Goal: Task Accomplishment & Management: Complete application form

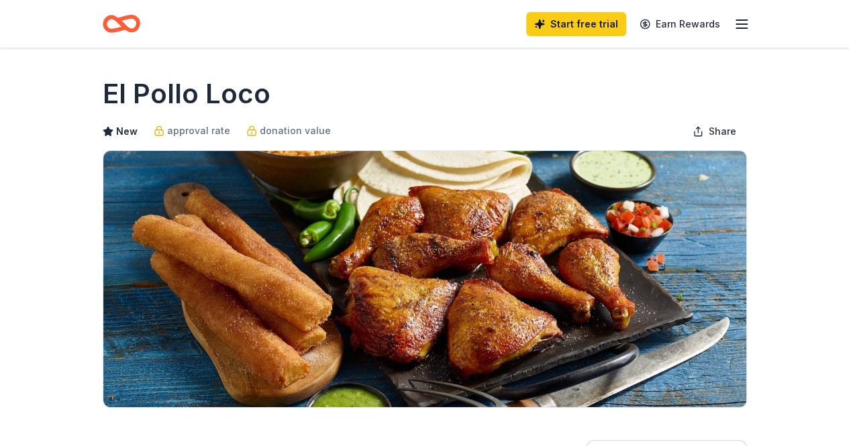
click at [744, 27] on icon "button" at bounding box center [741, 24] width 16 height 16
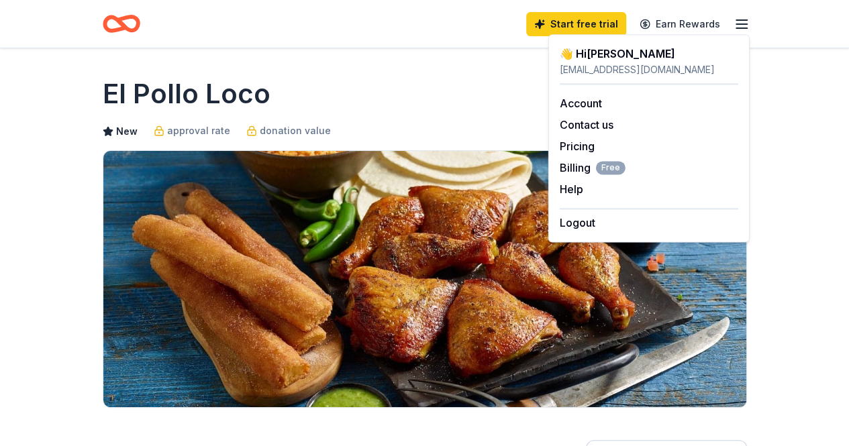
click at [585, 61] on div "👋 Hi Amanda" at bounding box center [649, 54] width 178 height 16
click at [335, 84] on div "El Pollo Loco" at bounding box center [425, 94] width 644 height 38
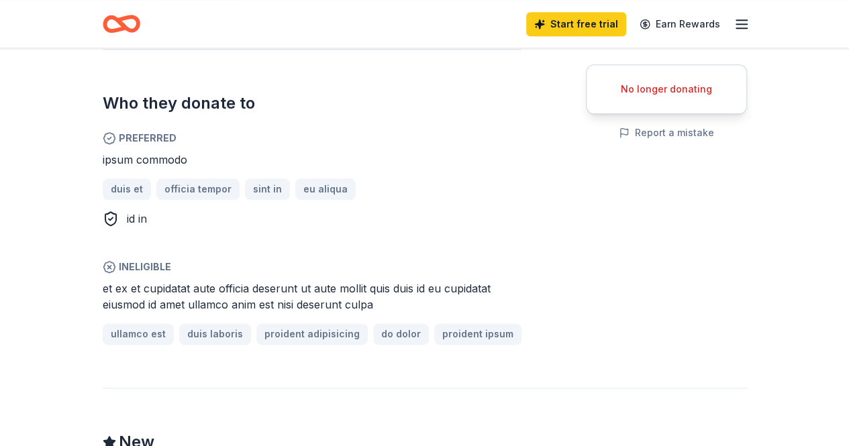
scroll to position [939, 0]
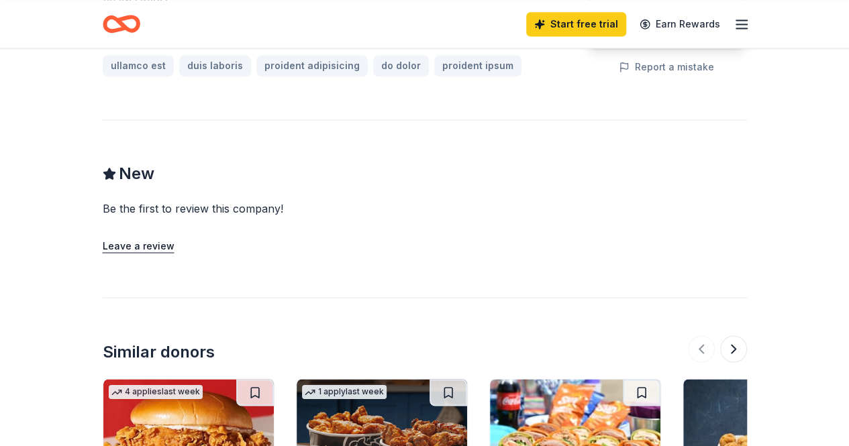
click at [176, 435] on img at bounding box center [188, 442] width 170 height 127
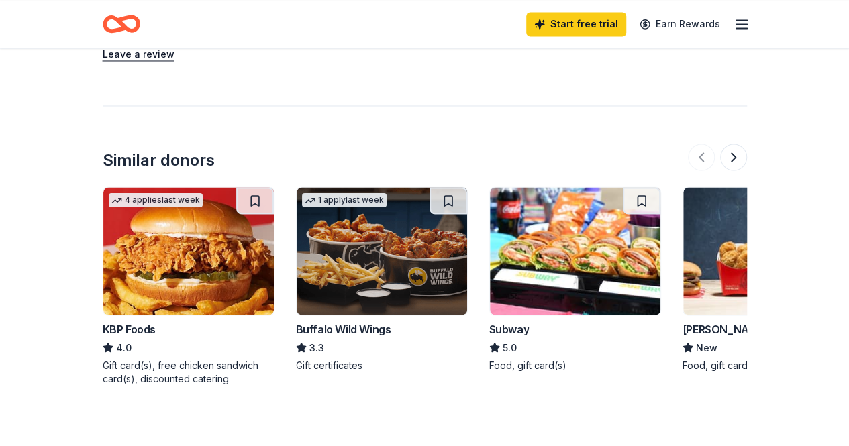
scroll to position [1141, 0]
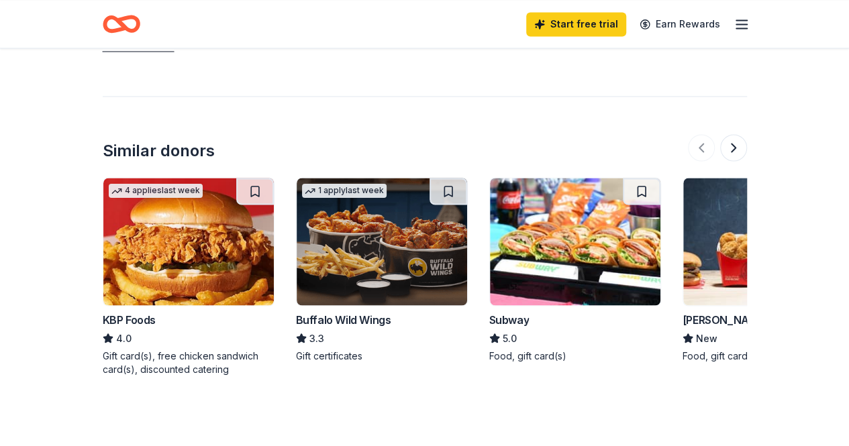
click at [374, 254] on img at bounding box center [382, 241] width 170 height 127
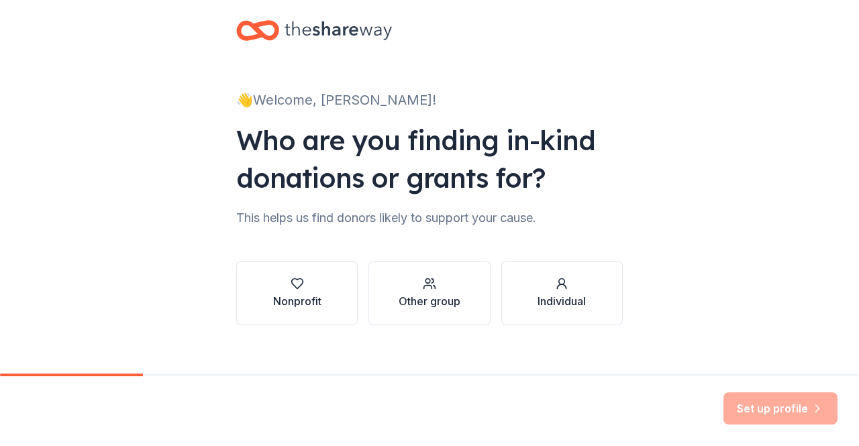
scroll to position [34, 0]
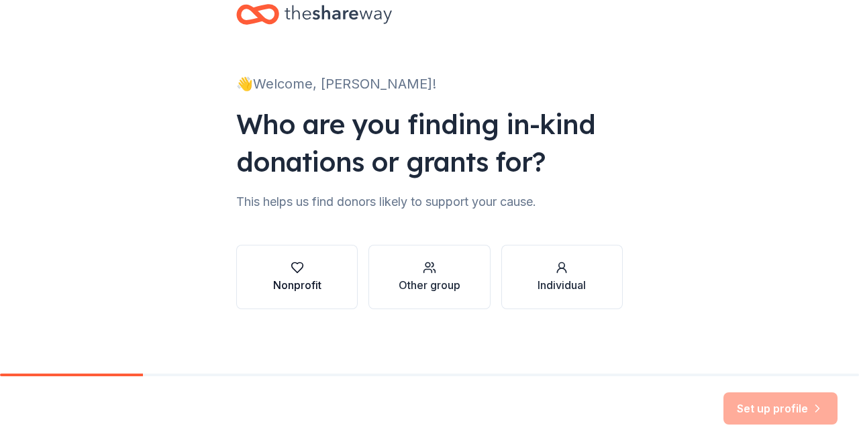
click at [315, 261] on button "Nonprofit" at bounding box center [296, 277] width 121 height 64
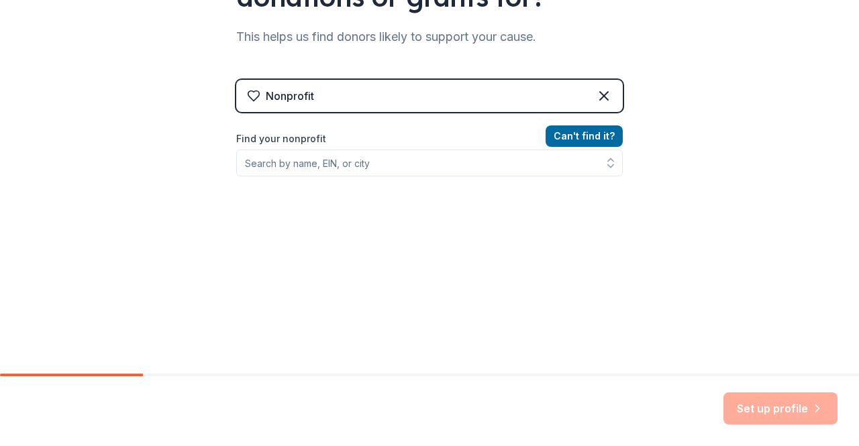
scroll to position [200, 0]
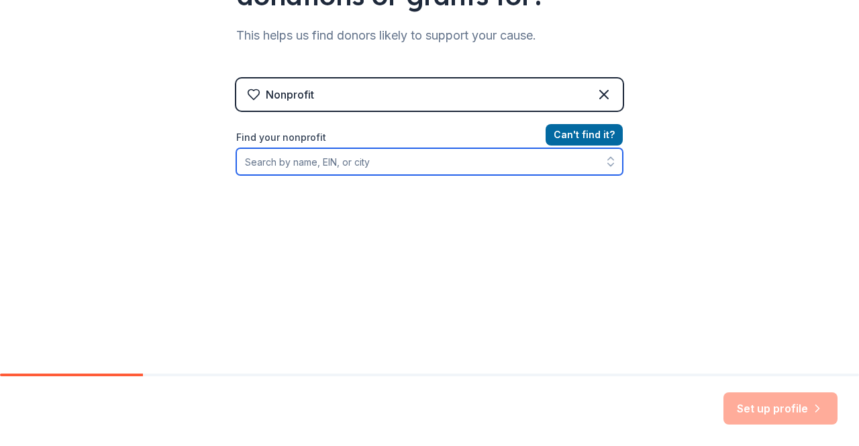
click at [354, 168] on input "Find your nonprofit" at bounding box center [429, 161] width 386 height 27
type input "ent"
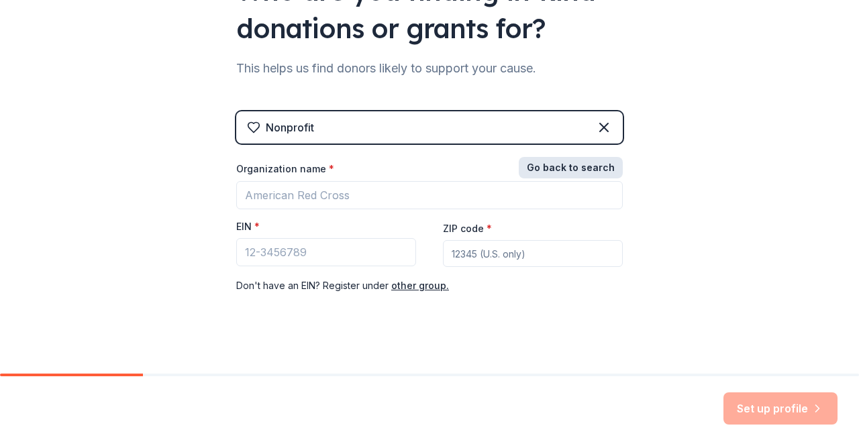
scroll to position [177, 0]
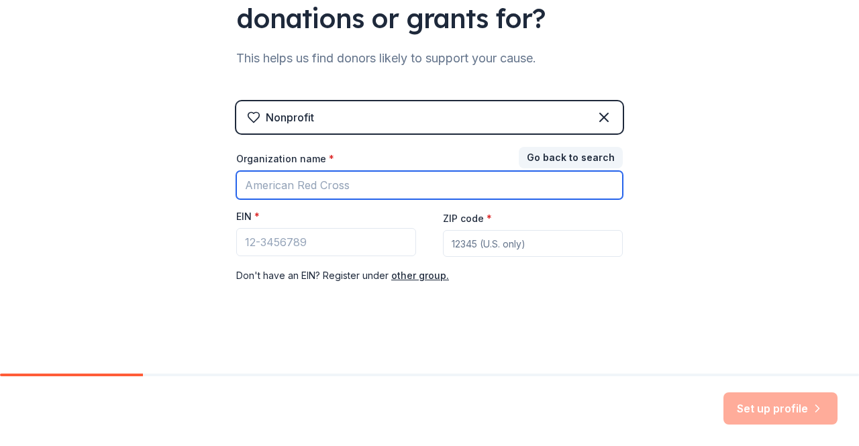
drag, startPoint x: 361, startPoint y: 187, endPoint x: 389, endPoint y: 121, distance: 71.5
click at [364, 183] on input "Organization name *" at bounding box center [429, 185] width 386 height 28
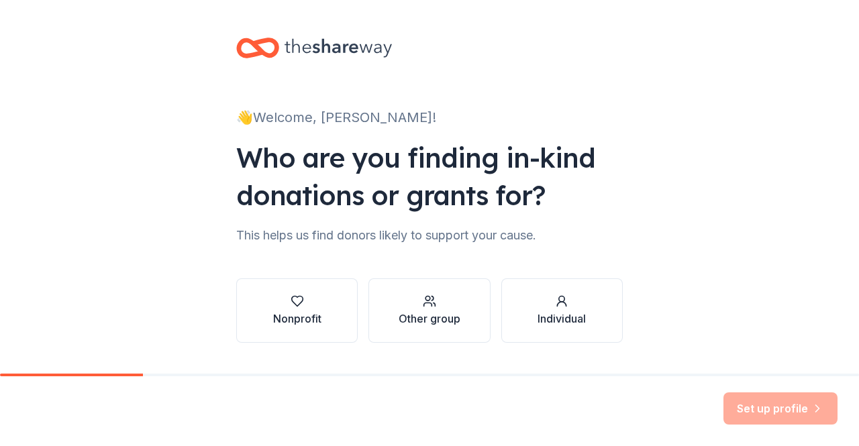
scroll to position [34, 0]
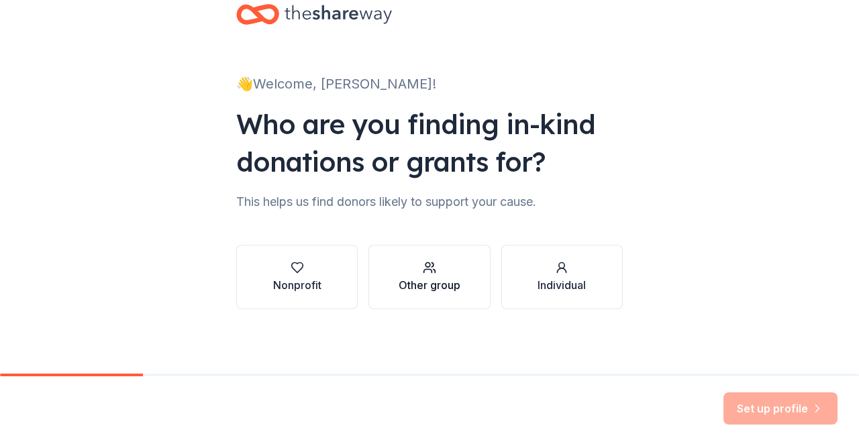
click at [432, 283] on div "Other group" at bounding box center [430, 285] width 62 height 16
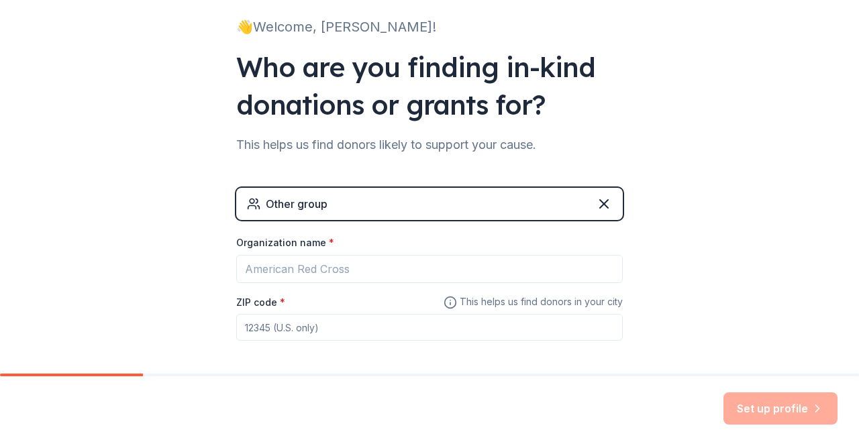
scroll to position [148, 0]
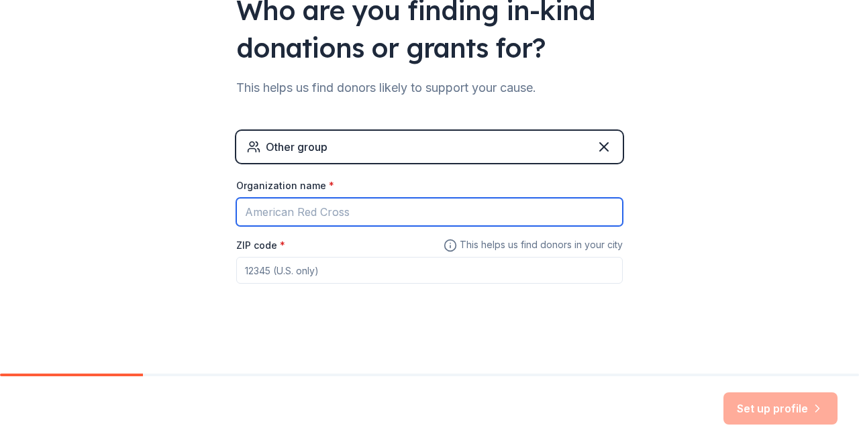
click at [340, 221] on input "Organization name *" at bounding box center [429, 212] width 386 height 28
type input "E"
type input "Looking Ahead Program"
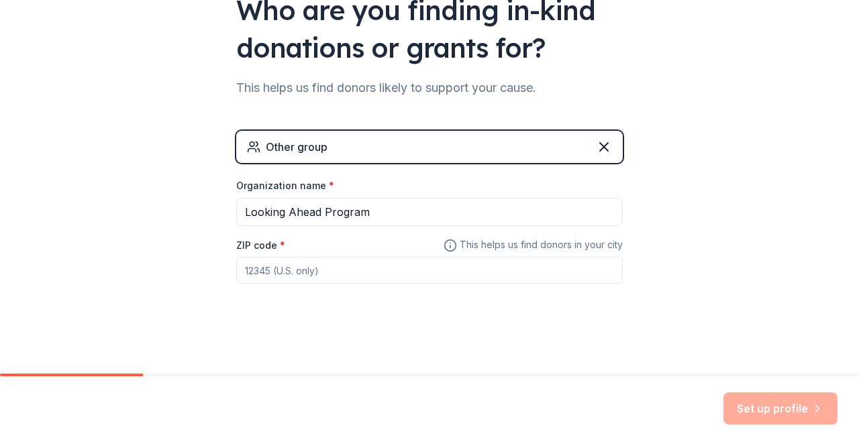
click at [302, 260] on input "ZIP code *" at bounding box center [429, 270] width 386 height 27
type input "90028"
click at [746, 409] on button "Set up profile" at bounding box center [780, 408] width 114 height 32
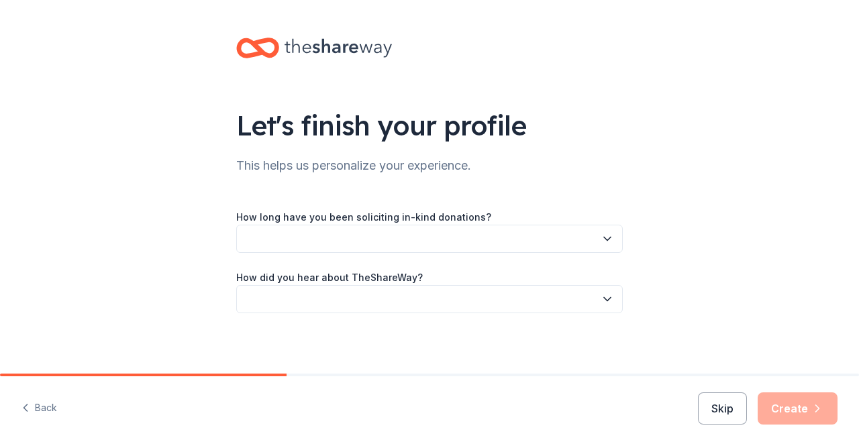
scroll to position [4, 0]
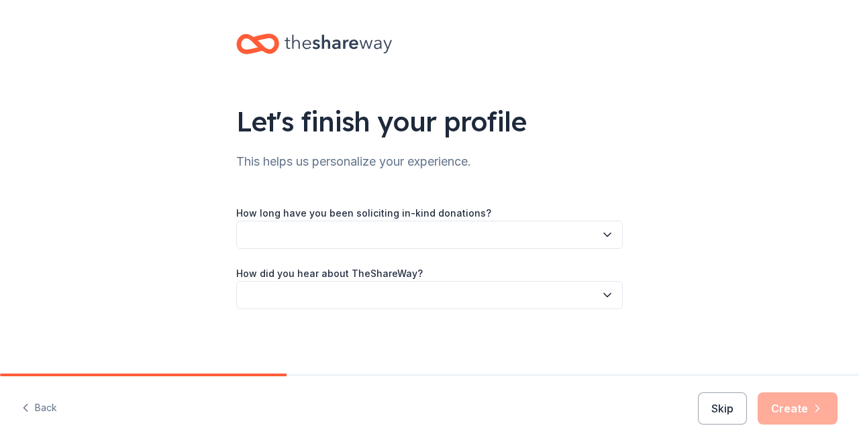
click at [373, 240] on button "button" at bounding box center [429, 235] width 386 height 28
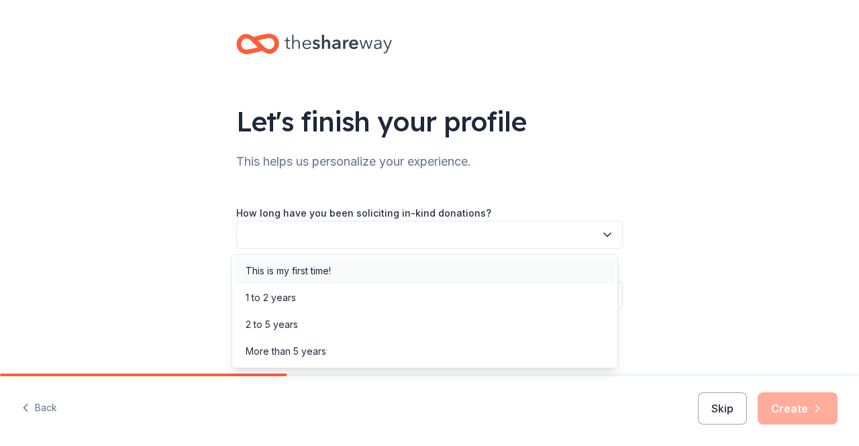
click at [275, 276] on div "This is my first time!" at bounding box center [288, 271] width 85 height 16
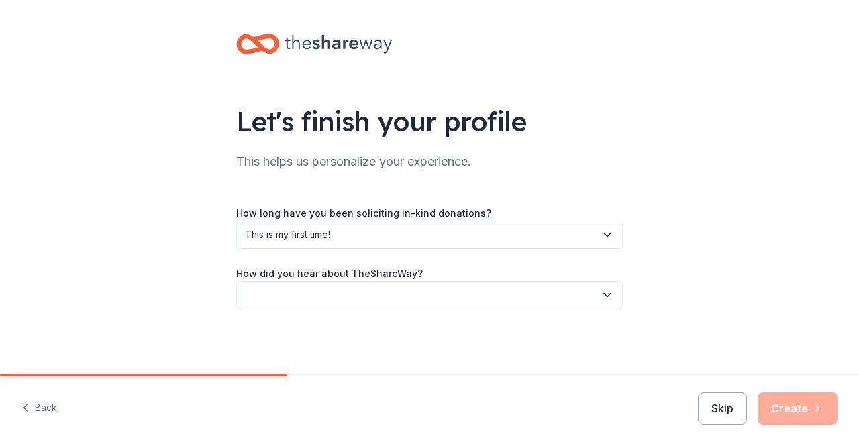
click at [313, 298] on button "button" at bounding box center [429, 295] width 386 height 28
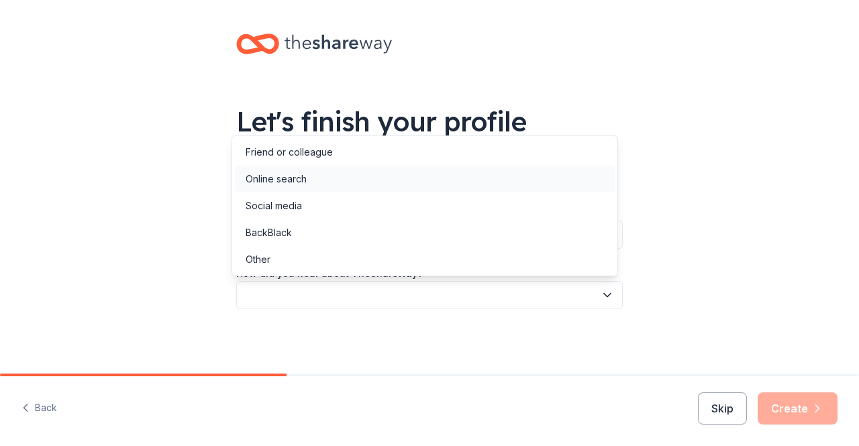
click at [286, 178] on div "Online search" at bounding box center [276, 179] width 61 height 16
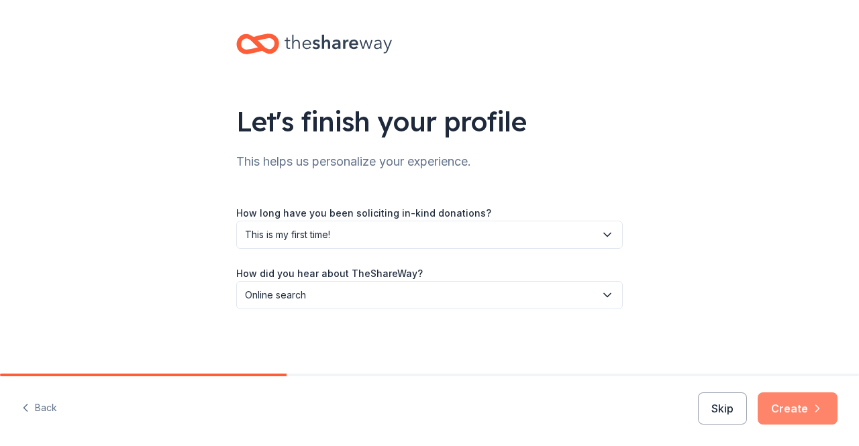
click at [812, 413] on icon "button" at bounding box center [816, 408] width 13 height 13
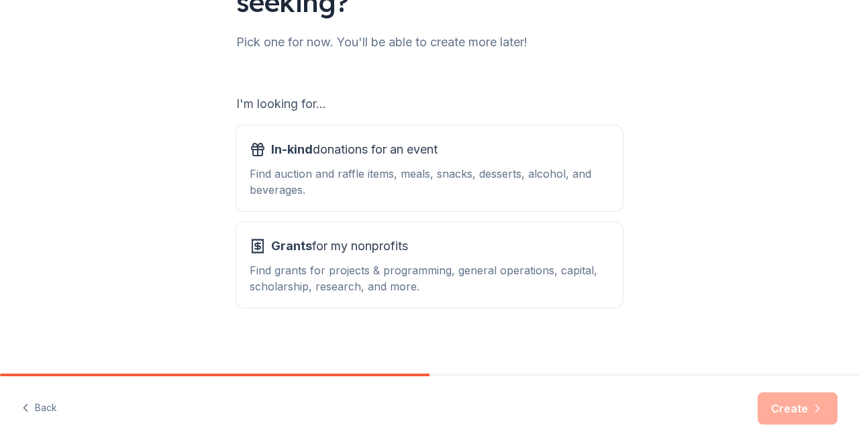
scroll to position [168, 0]
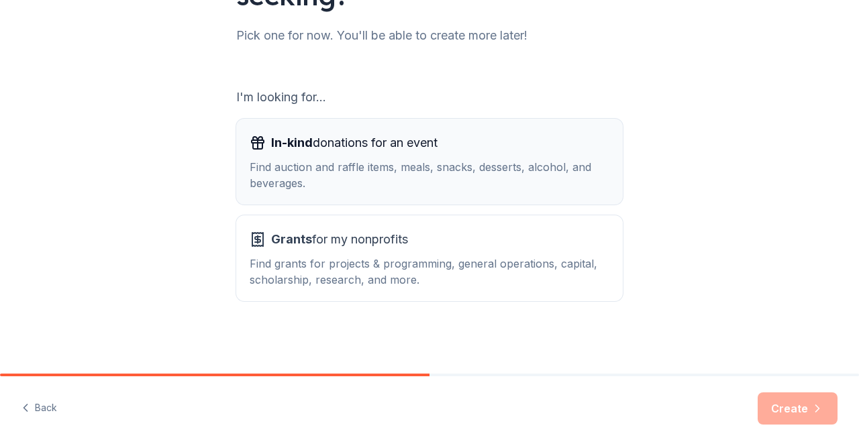
click at [395, 185] on div "Find auction and raffle items, meals, snacks, desserts, alcohol, and beverages." at bounding box center [430, 175] width 360 height 32
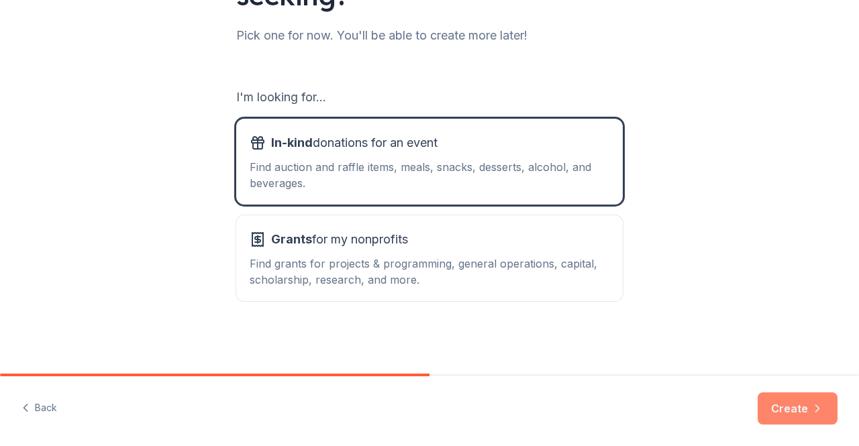
click at [802, 415] on button "Create" at bounding box center [797, 408] width 80 height 32
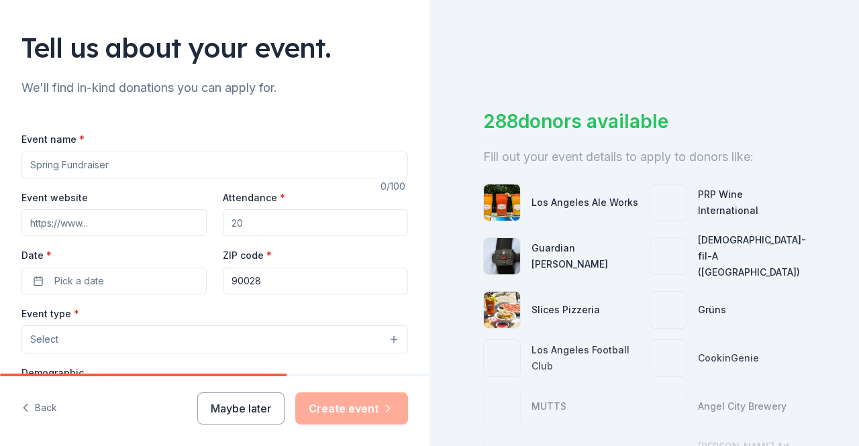
scroll to position [201, 0]
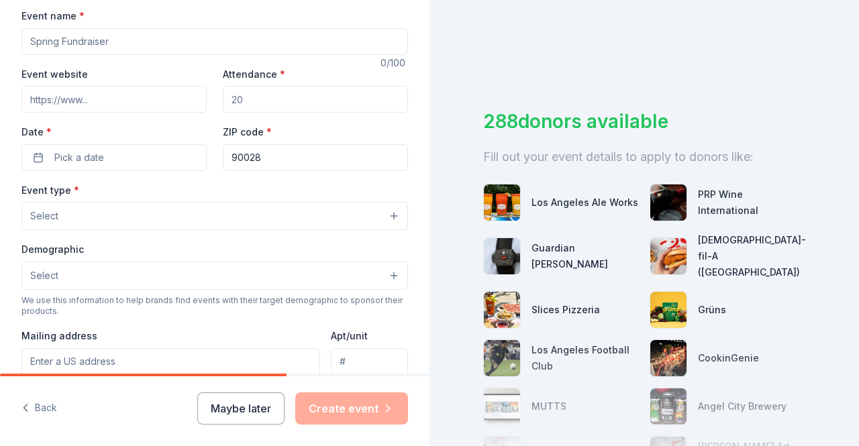
click at [146, 49] on input "Event name *" at bounding box center [214, 41] width 386 height 27
type input "Leadership Council"
click at [282, 89] on input "Attendance *" at bounding box center [315, 99] width 185 height 27
type input "20"
click at [99, 151] on span "Pick a date" at bounding box center [79, 158] width 50 height 16
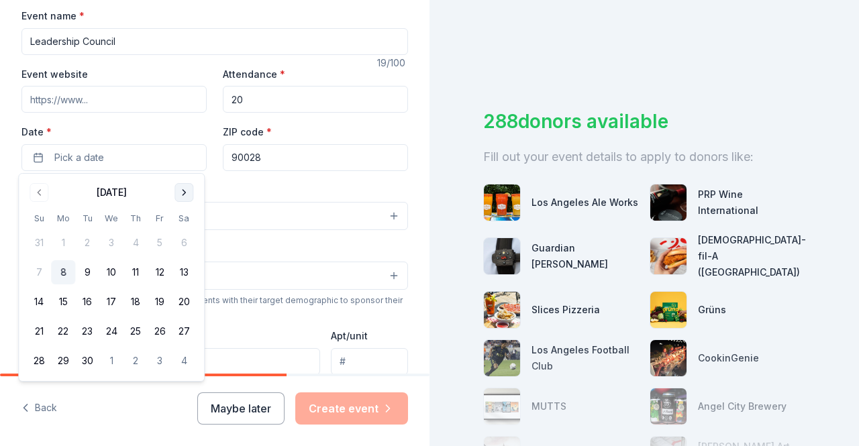
click at [185, 198] on button "Go to next month" at bounding box center [183, 192] width 19 height 19
click at [107, 274] on button "8" at bounding box center [111, 272] width 24 height 24
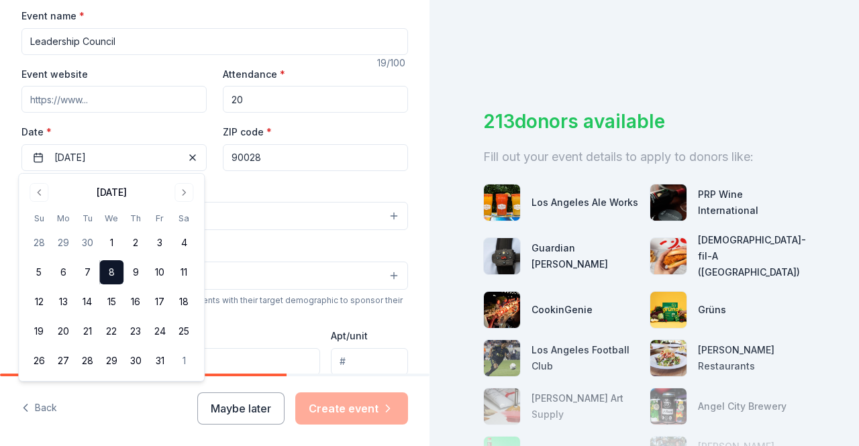
click at [279, 214] on button "Select" at bounding box center [214, 216] width 386 height 28
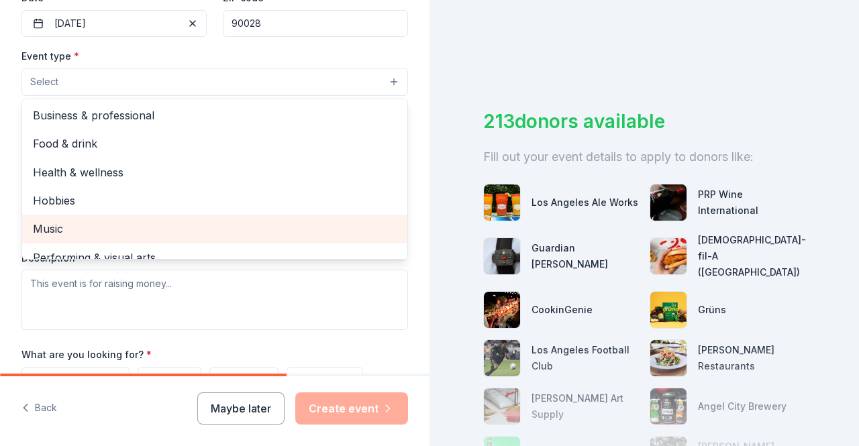
scroll to position [44, 0]
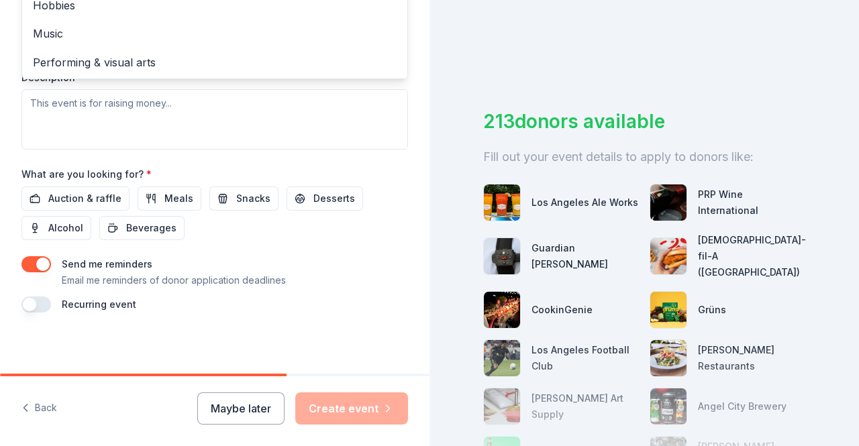
click at [40, 264] on div "Event name * Leadership Council 19 /100 Event website Attendance * 20 Date * 10…" at bounding box center [214, 3] width 386 height 620
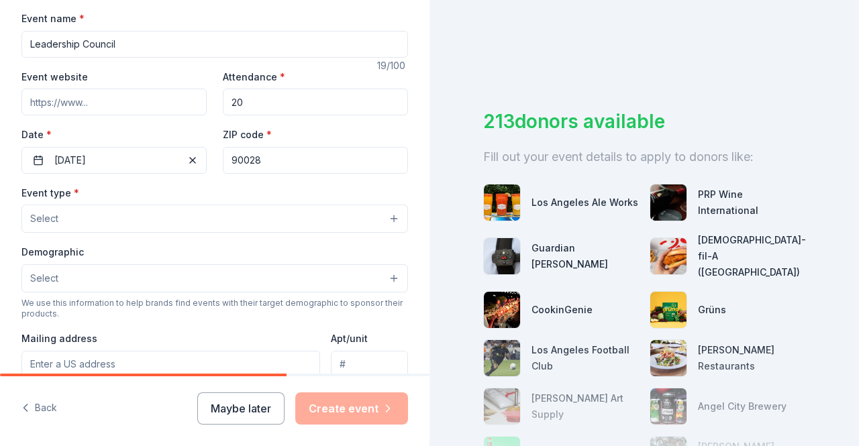
scroll to position [229, 0]
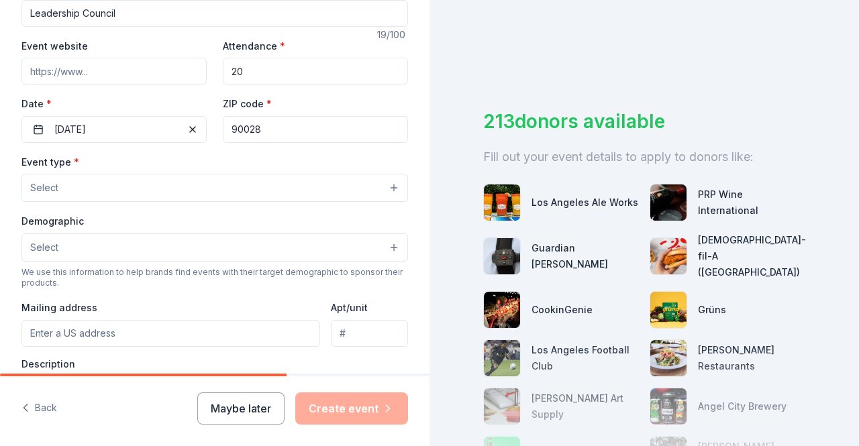
click at [106, 183] on button "Select" at bounding box center [214, 188] width 386 height 28
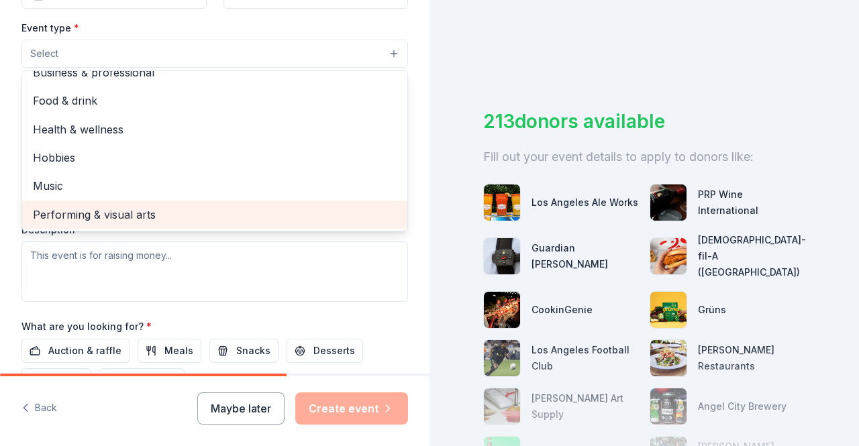
scroll to position [0, 0]
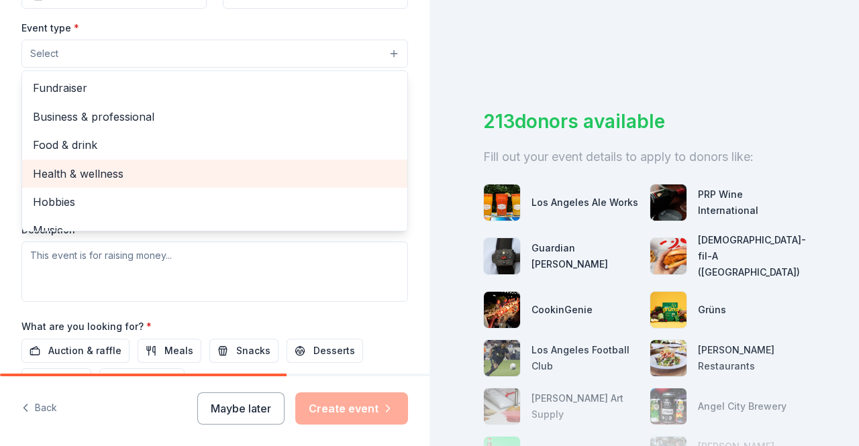
click at [89, 170] on span "Health & wellness" at bounding box center [215, 173] width 364 height 17
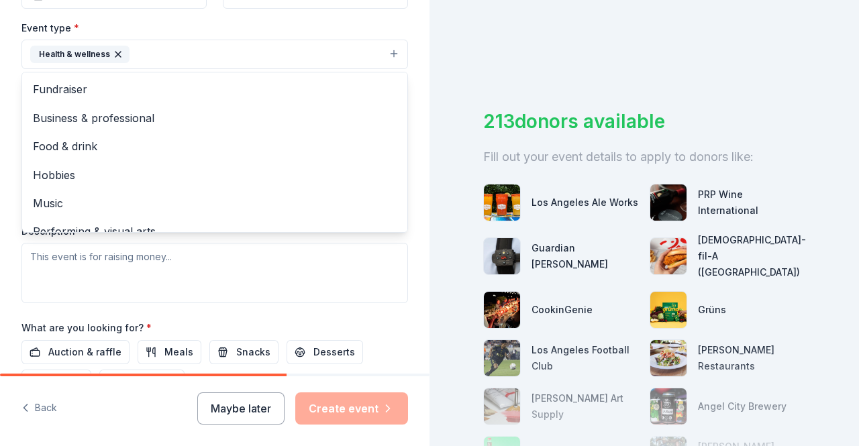
click at [270, 291] on div "Event type * Health & wellness Fundraiser Business & professional Food & drink …" at bounding box center [214, 161] width 386 height 284
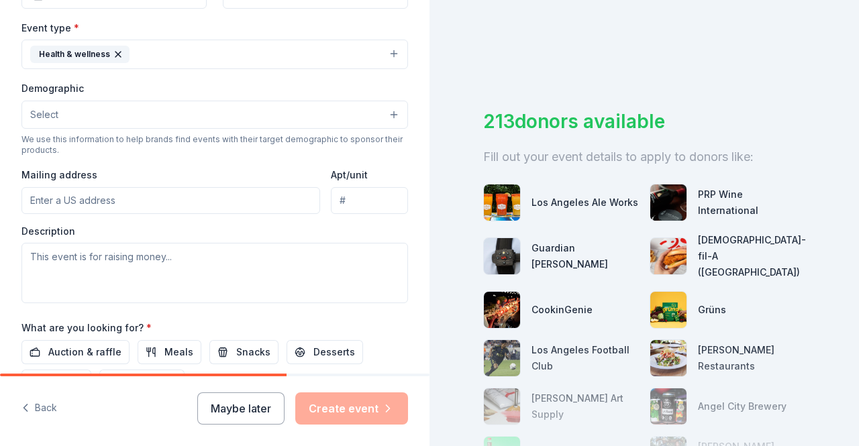
click at [121, 199] on input "Mailing address" at bounding box center [170, 200] width 299 height 27
click at [138, 119] on button "Select" at bounding box center [214, 115] width 386 height 28
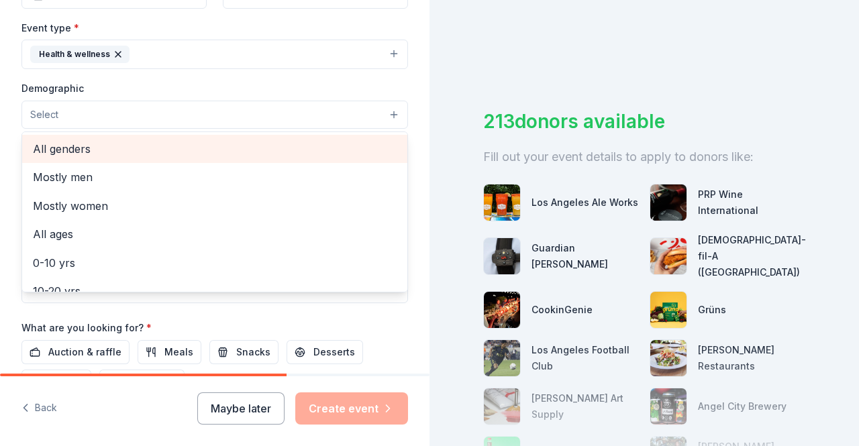
click at [107, 151] on span "All genders" at bounding box center [215, 148] width 364 height 17
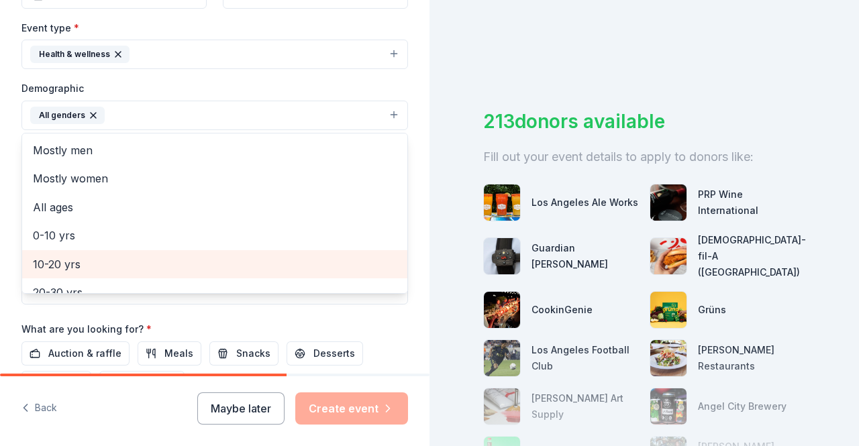
click at [68, 258] on span "10-20 yrs" at bounding box center [215, 264] width 364 height 17
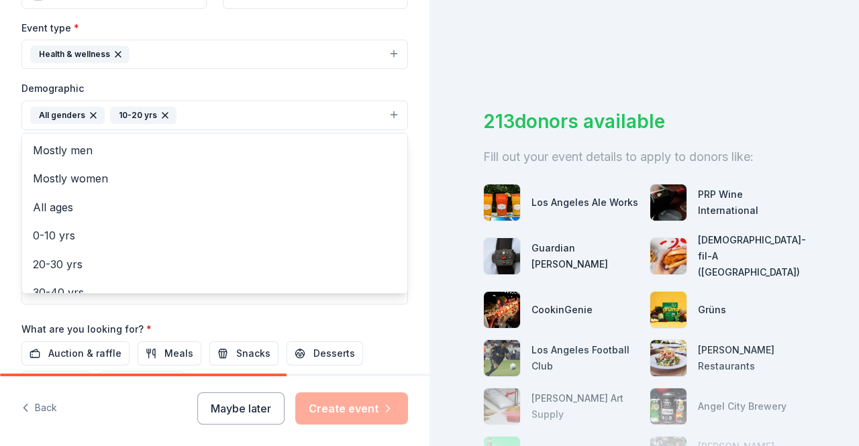
click at [342, 313] on div "Event name * Leadership Council 19 /100 Event website Attendance * 20 Date * 10…" at bounding box center [214, 156] width 386 height 623
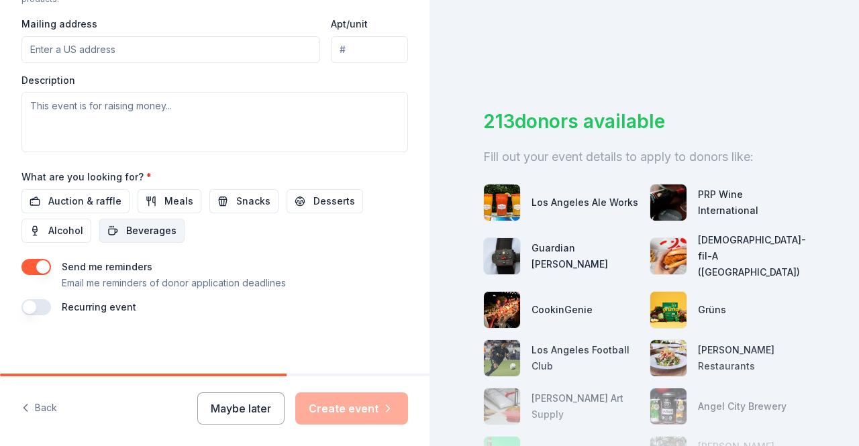
scroll to position [518, 0]
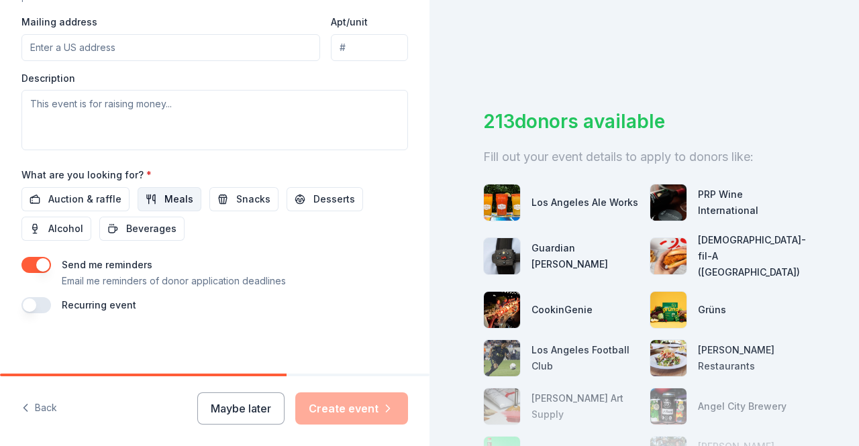
click at [152, 194] on button "Meals" at bounding box center [170, 199] width 64 height 24
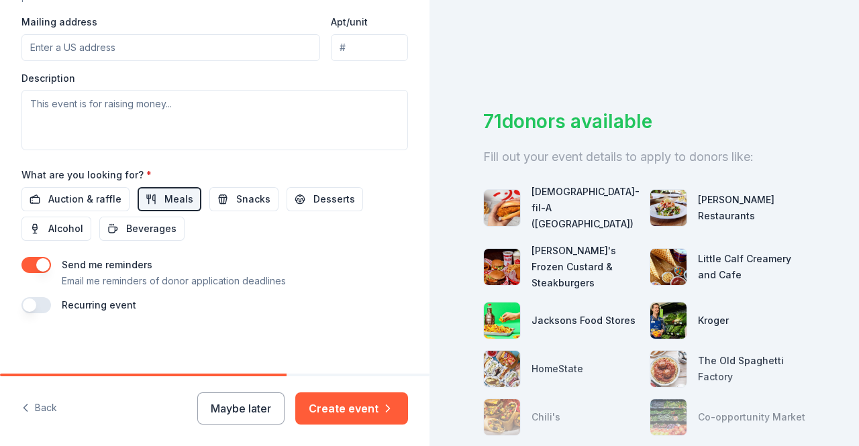
click at [43, 260] on button "button" at bounding box center [36, 265] width 30 height 16
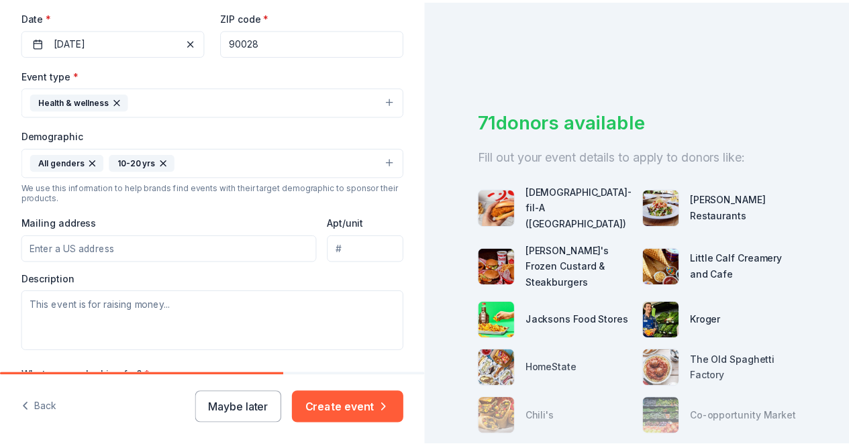
scroll to position [182, 0]
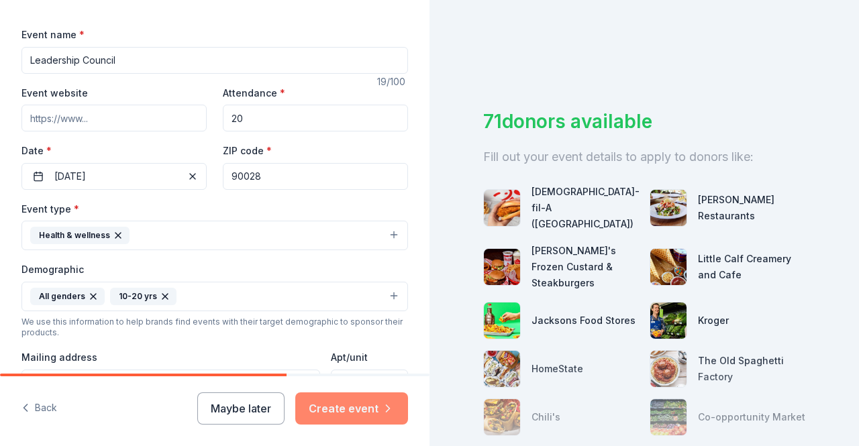
click at [336, 409] on button "Create event" at bounding box center [351, 408] width 113 height 32
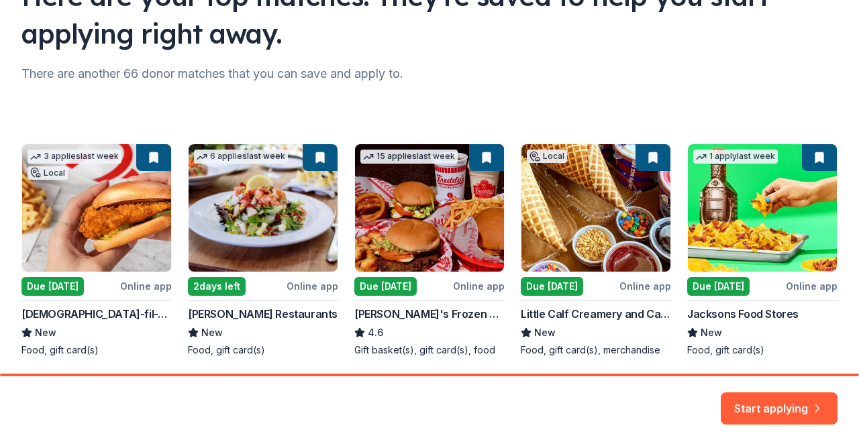
scroll to position [134, 0]
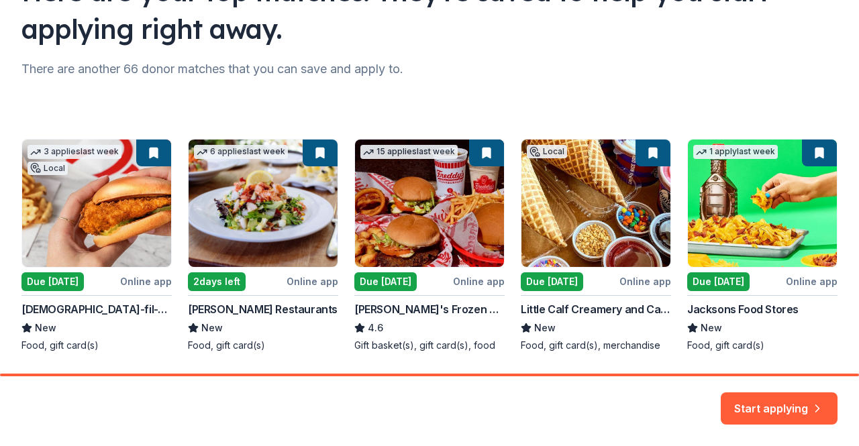
click at [66, 243] on div "3 applies last week Local Due today Online app Chick-fil-A (Los Angeles) New Fo…" at bounding box center [429, 245] width 816 height 213
click at [53, 281] on div "3 applies last week Local Due today Online app Chick-fil-A (Los Angeles) New Fo…" at bounding box center [429, 245] width 816 height 213
click at [102, 229] on div "3 applies last week Local Due today Online app Chick-fil-A (Los Angeles) New Fo…" at bounding box center [429, 245] width 816 height 213
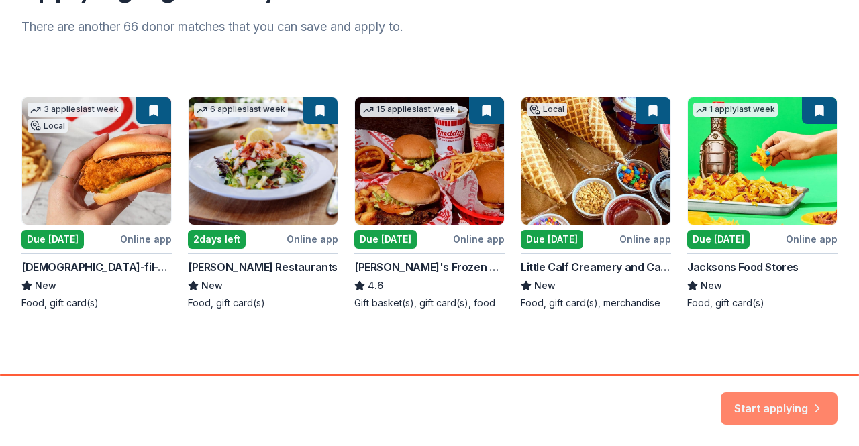
click at [770, 415] on button "Start applying" at bounding box center [779, 400] width 117 height 32
drag, startPoint x: 772, startPoint y: 405, endPoint x: 727, endPoint y: 370, distance: 56.5
click at [772, 403] on div "Start applying" at bounding box center [779, 408] width 117 height 32
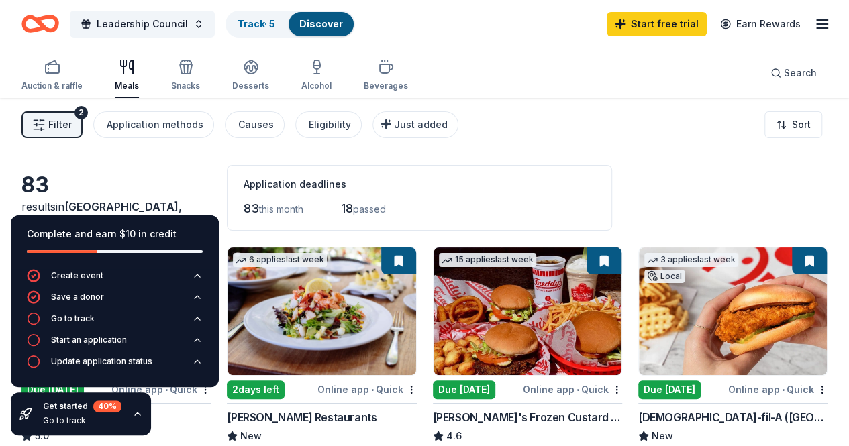
click at [134, 419] on icon "button" at bounding box center [137, 414] width 11 height 11
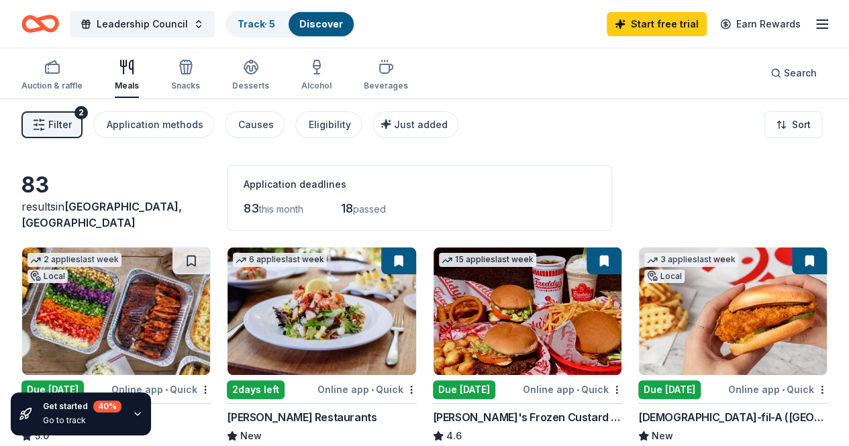
click at [111, 76] on div "Auction & raffle Meals Snacks Desserts Alcohol Beverages" at bounding box center [214, 76] width 386 height 44
click at [168, 118] on div "Application methods" at bounding box center [155, 125] width 97 height 16
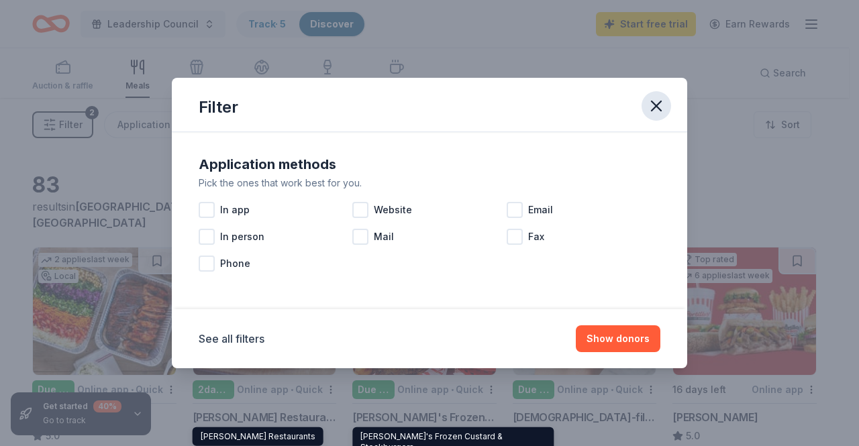
click at [644, 112] on button "button" at bounding box center [656, 106] width 30 height 30
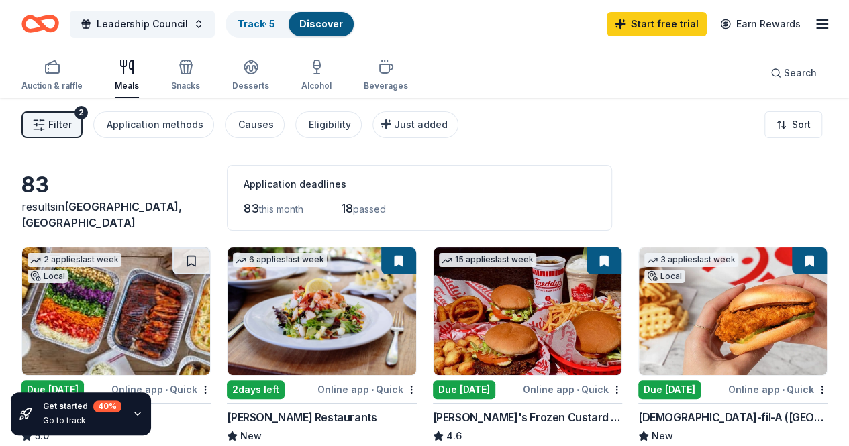
click at [82, 125] on button "Filter 2" at bounding box center [51, 124] width 61 height 27
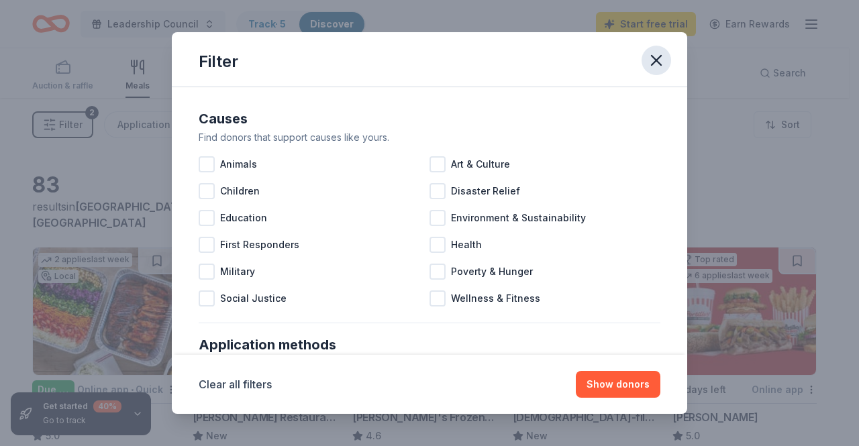
click at [645, 66] on button "button" at bounding box center [656, 61] width 30 height 30
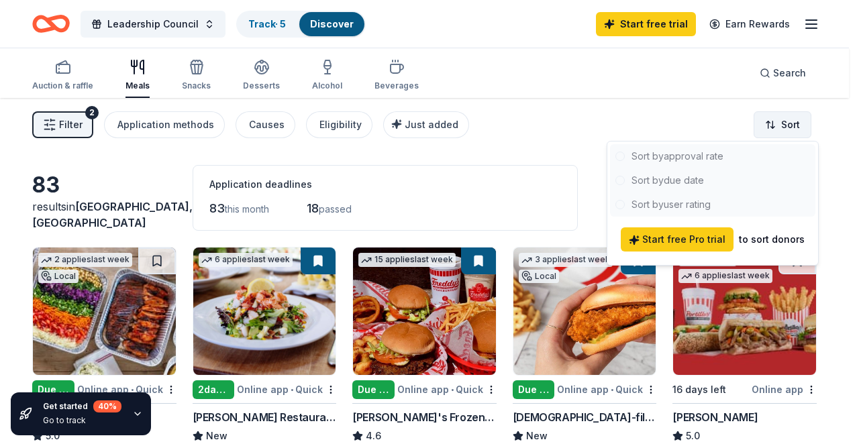
click at [785, 115] on html "Leadership Council Track · 5 Discover Start free trial Earn Rewards Auction & r…" at bounding box center [429, 223] width 859 height 446
click at [556, 164] on html "Leadership Council Track · 5 Discover Start free trial Earn Rewards Auction & r…" at bounding box center [429, 223] width 859 height 446
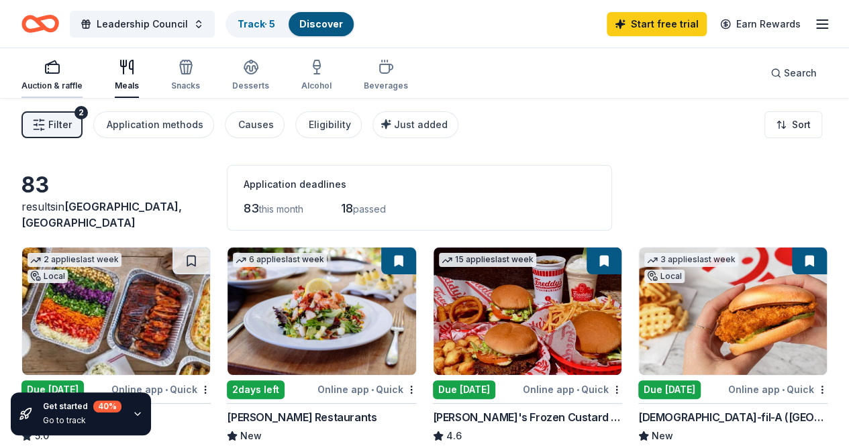
click at [67, 76] on div "Auction & raffle" at bounding box center [51, 75] width 61 height 32
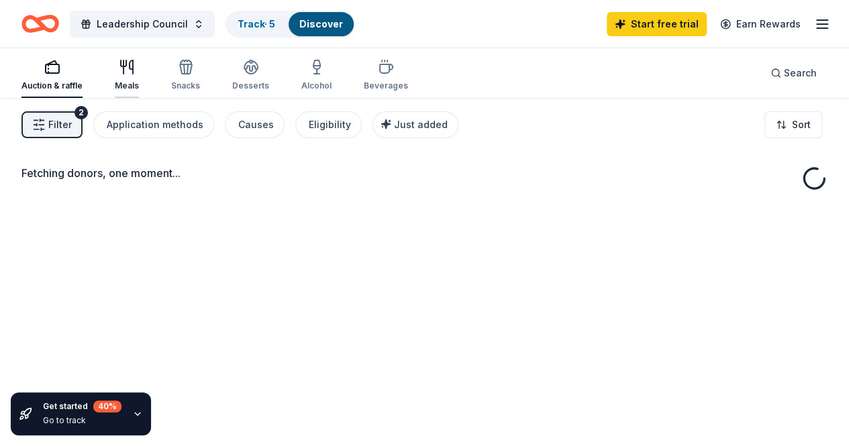
click at [129, 70] on icon "button" at bounding box center [127, 67] width 16 height 16
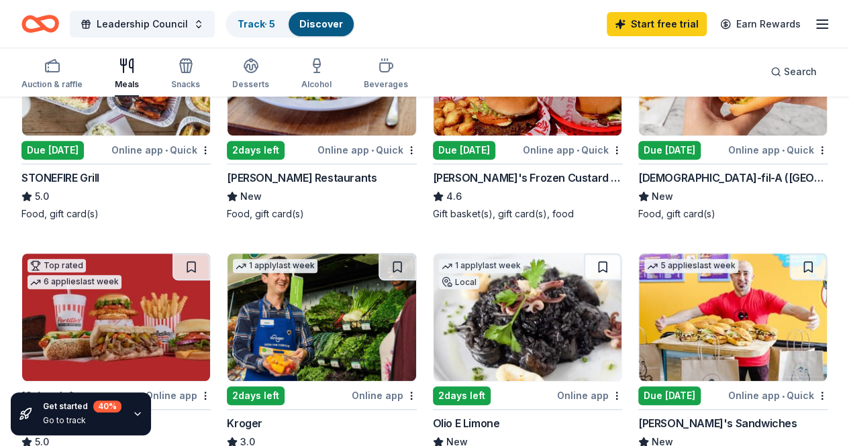
scroll to position [134, 0]
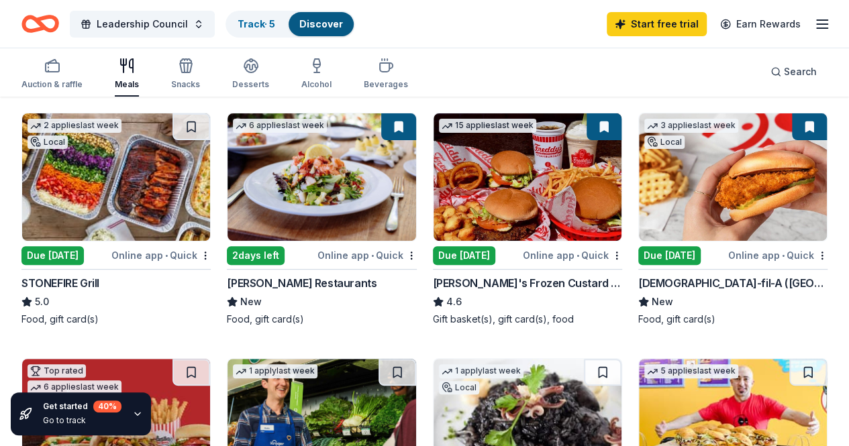
click at [639, 176] on img at bounding box center [733, 176] width 188 height 127
click at [266, 18] on link "Track · 5" at bounding box center [257, 23] width 38 height 11
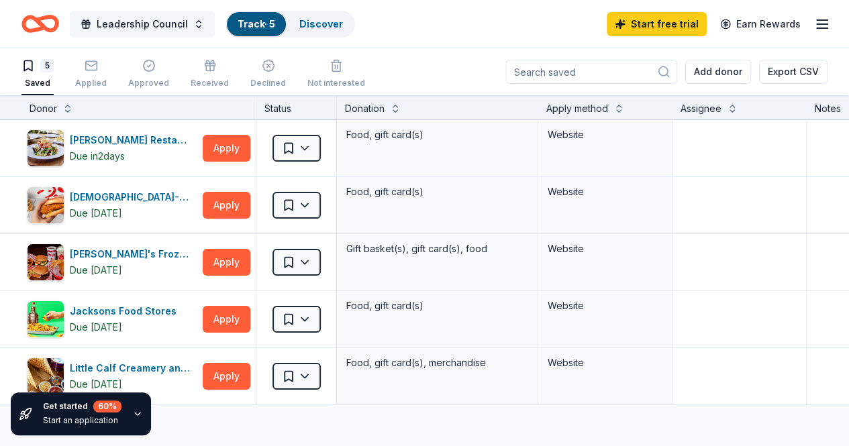
click at [208, 25] on button "Leadership Council" at bounding box center [142, 24] width 145 height 27
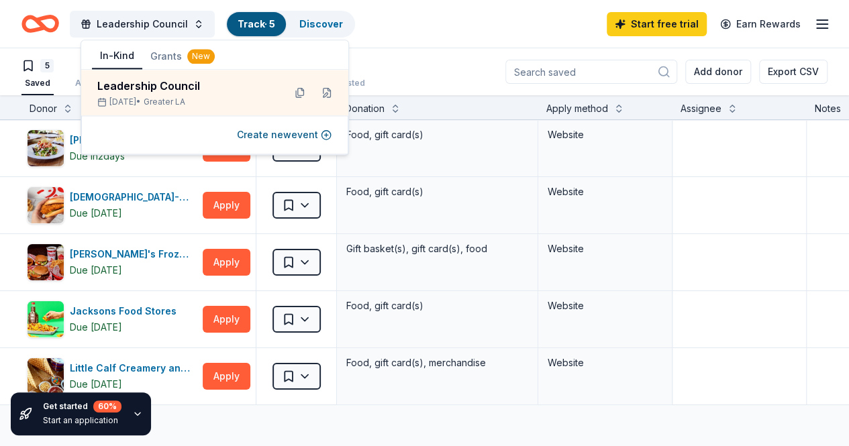
click at [419, 28] on div "Leadership Council Track · 5 Discover Start free trial Earn Rewards" at bounding box center [424, 24] width 806 height 32
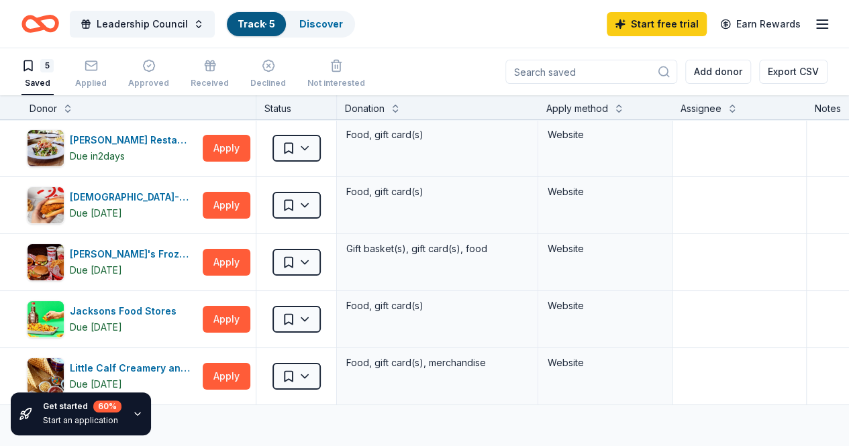
click at [47, 58] on button "5 Saved" at bounding box center [37, 75] width 32 height 42
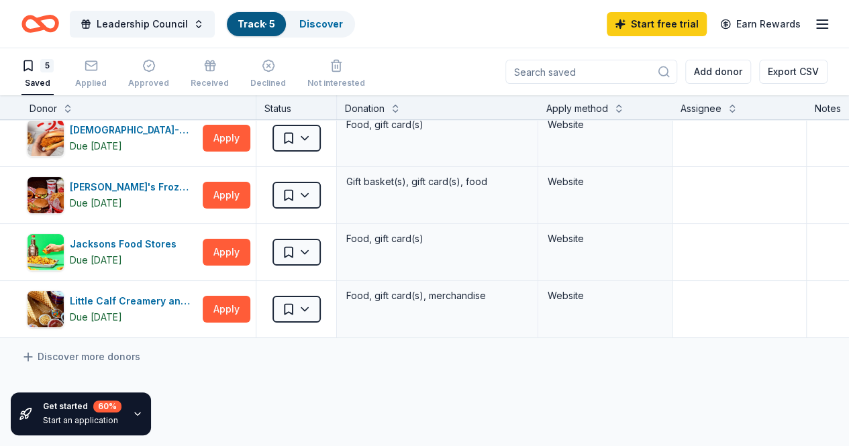
click at [58, 26] on icon "Home" at bounding box center [40, 24] width 38 height 32
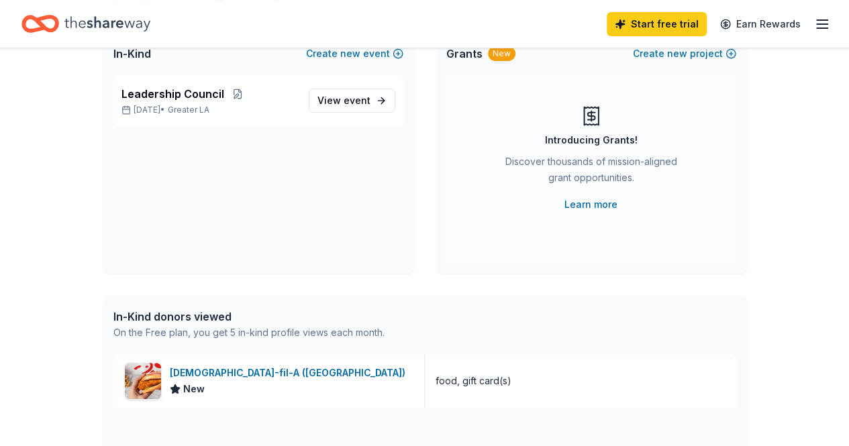
scroll to position [134, 0]
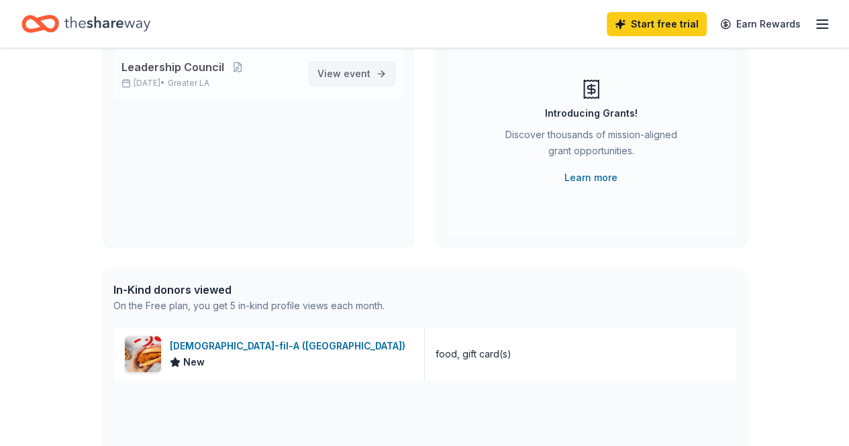
click at [346, 69] on span "event" at bounding box center [357, 73] width 27 height 11
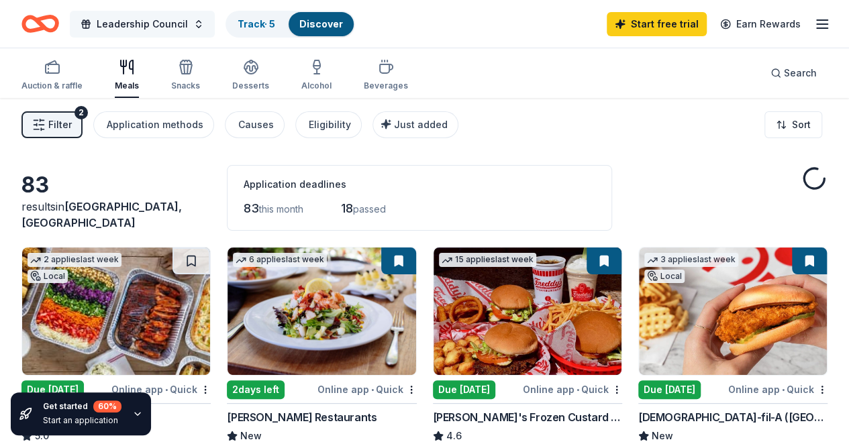
click at [170, 19] on span "Leadership Council" at bounding box center [142, 24] width 91 height 16
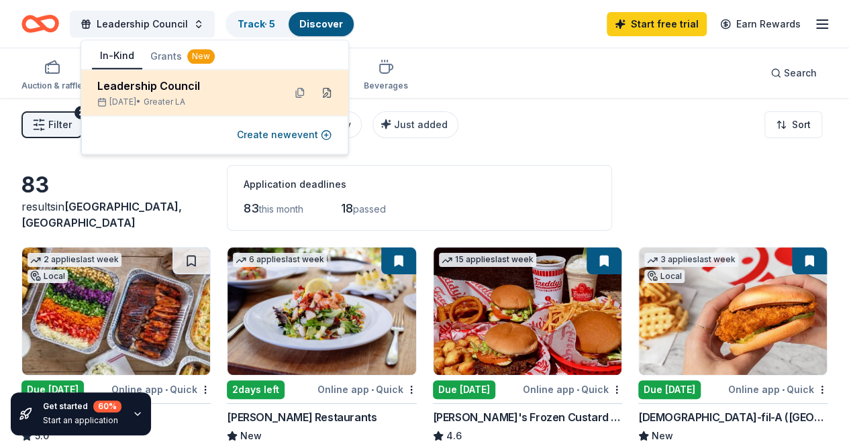
click at [337, 90] on button at bounding box center [326, 92] width 21 height 21
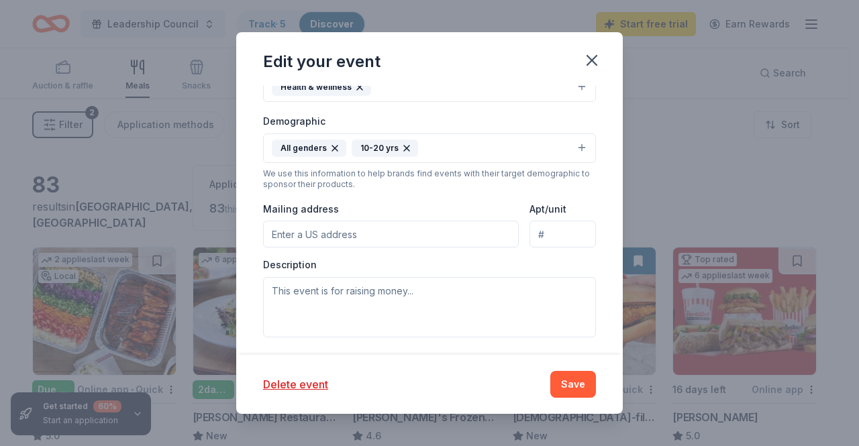
scroll to position [403, 0]
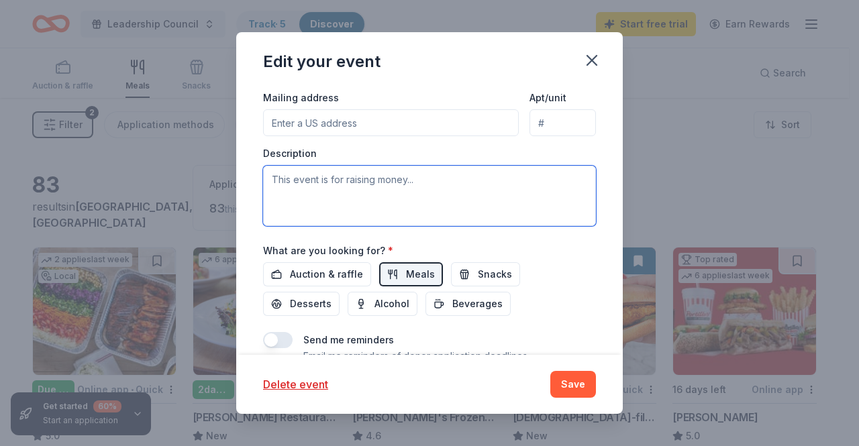
click at [364, 174] on textarea at bounding box center [429, 196] width 333 height 60
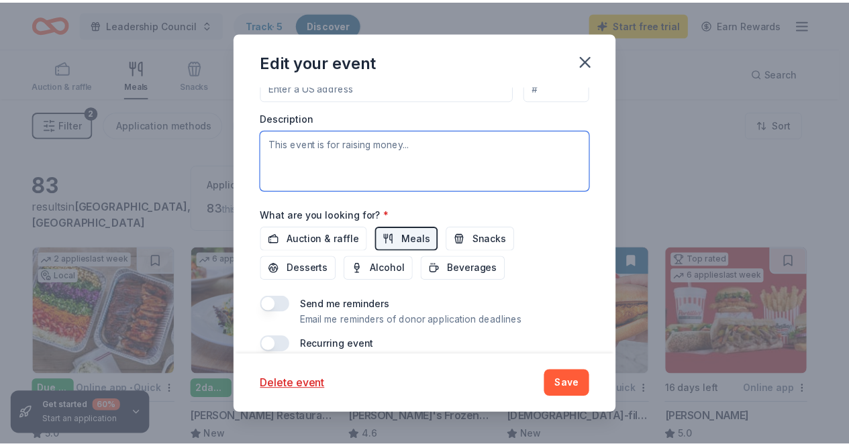
scroll to position [453, 0]
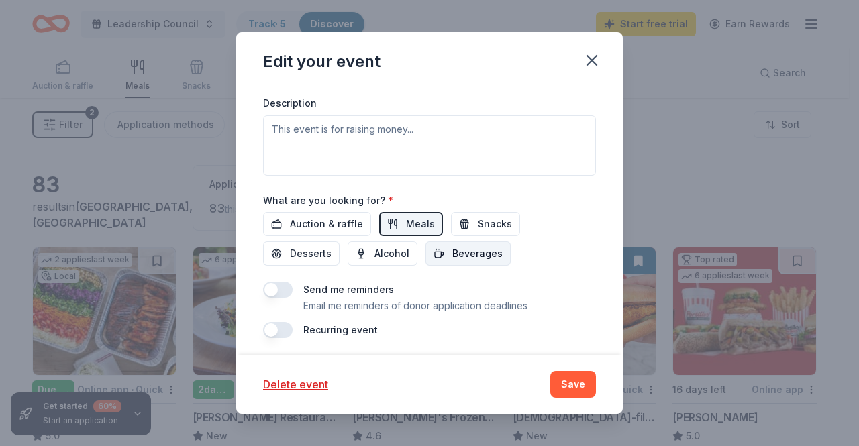
click at [452, 254] on span "Beverages" at bounding box center [477, 254] width 50 height 16
click at [562, 381] on button "Save" at bounding box center [573, 384] width 46 height 27
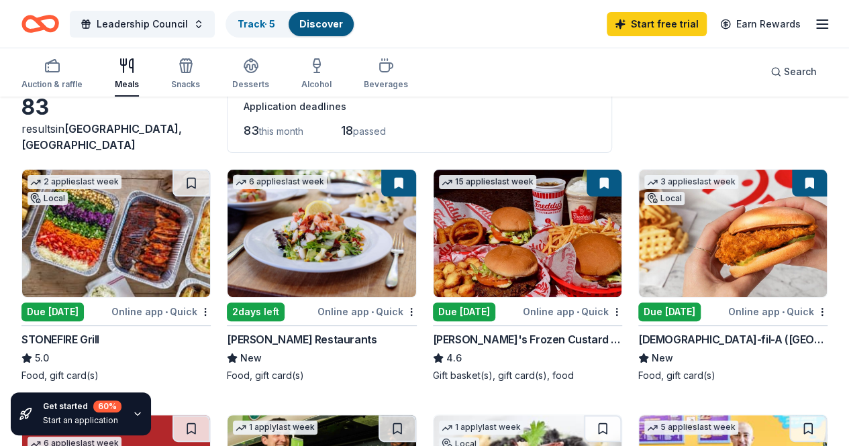
scroll to position [67, 0]
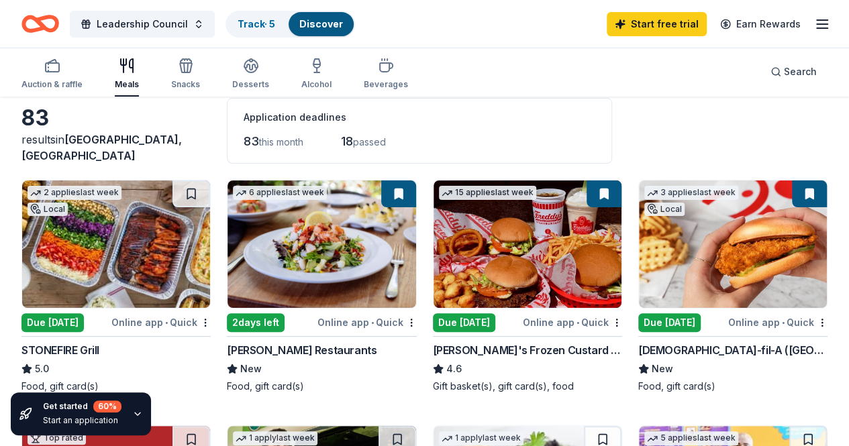
click at [141, 151] on span "Los Angeles, CA" at bounding box center [101, 148] width 160 height 30
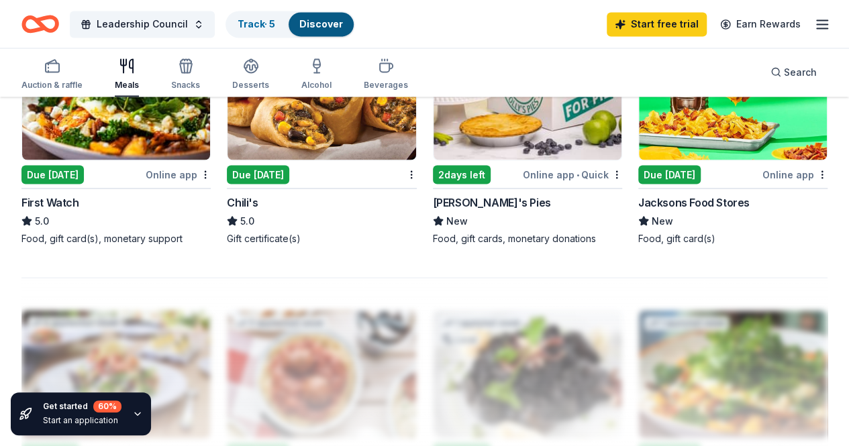
scroll to position [1208, 0]
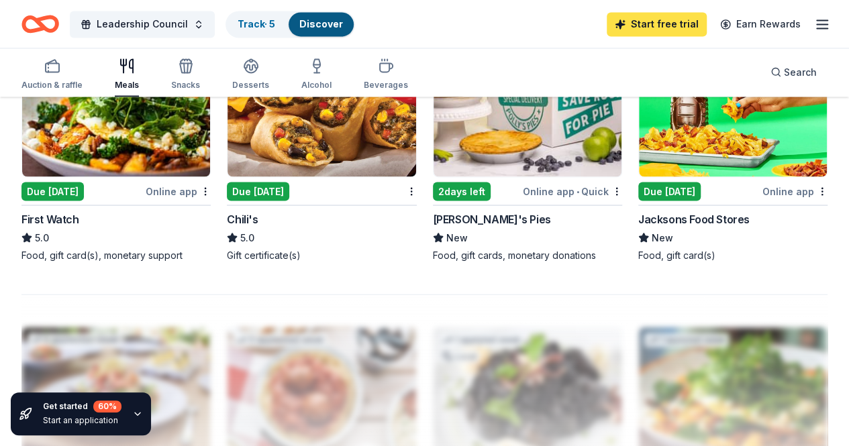
click at [640, 25] on link "Start free trial" at bounding box center [657, 24] width 100 height 24
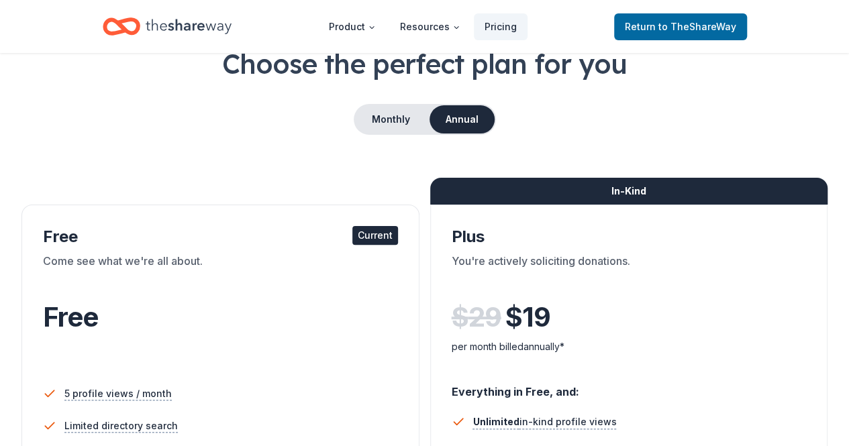
scroll to position [67, 0]
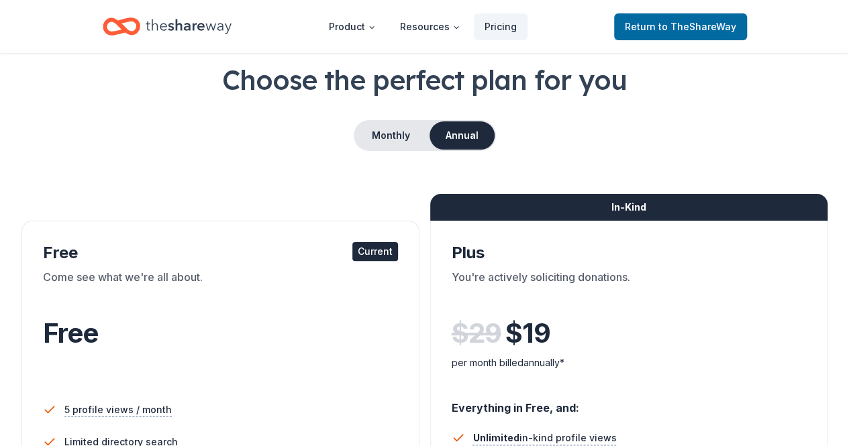
click at [73, 270] on div "Come see what we're all about." at bounding box center [220, 288] width 355 height 38
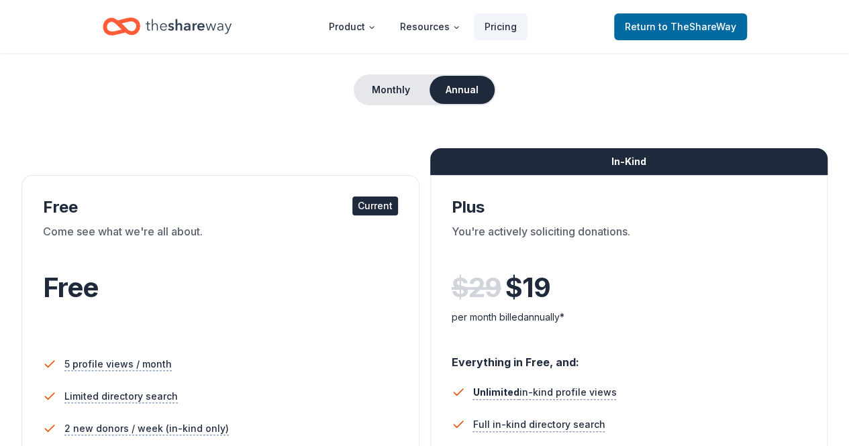
scroll to position [134, 0]
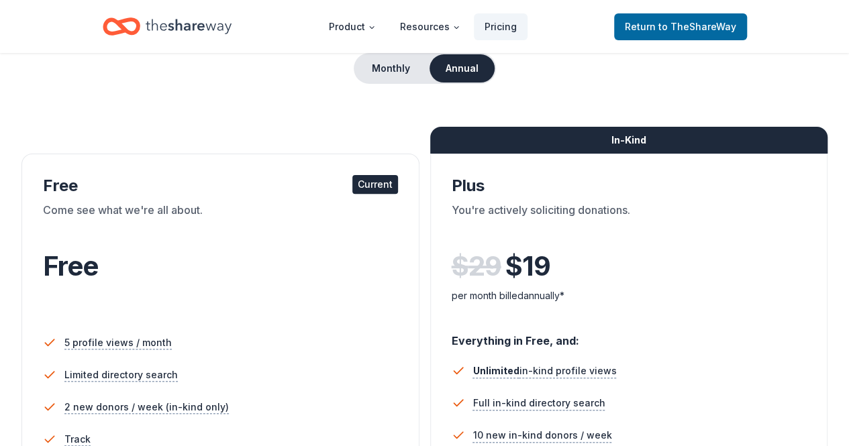
click at [140, 185] on div "Free Current" at bounding box center [220, 185] width 355 height 21
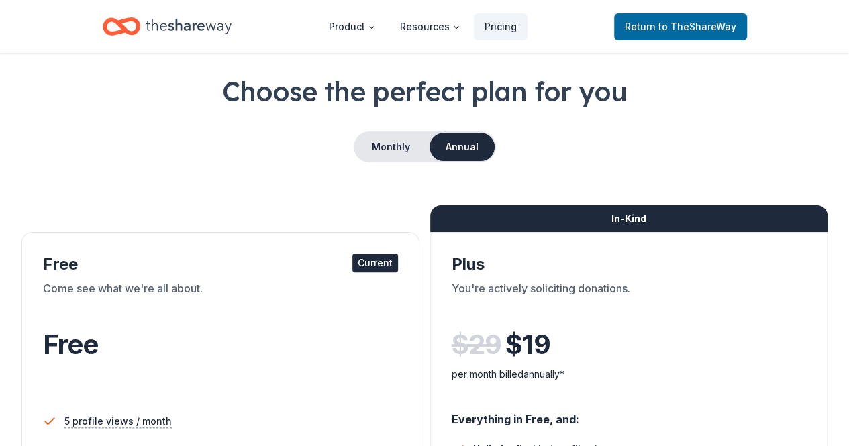
scroll to position [0, 0]
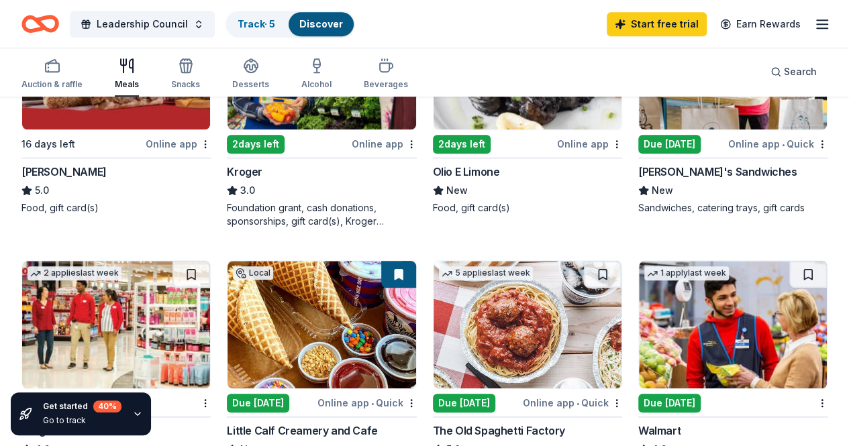
scroll to position [487, 0]
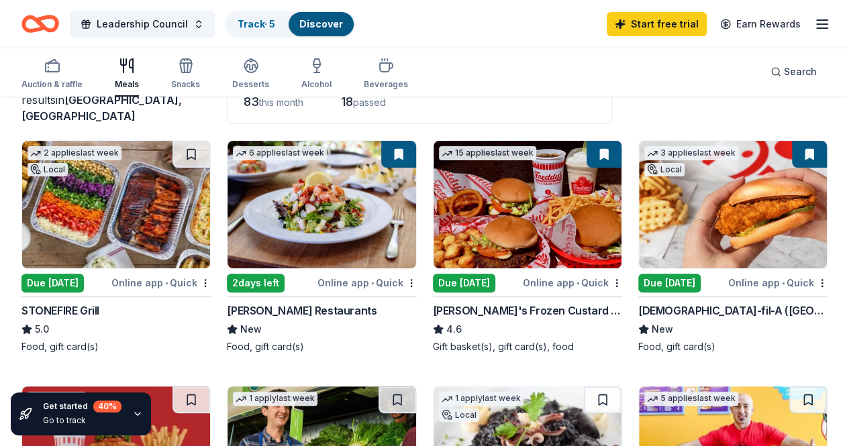
scroll to position [134, 0]
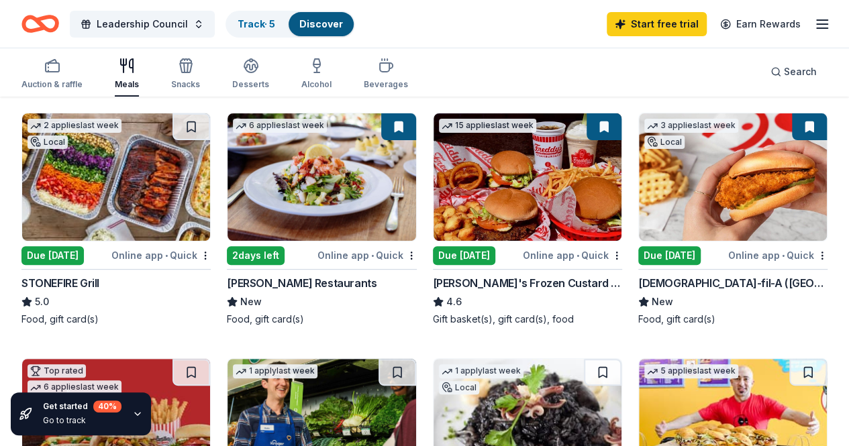
click at [100, 234] on img at bounding box center [116, 176] width 188 height 127
click at [433, 214] on img at bounding box center [527, 176] width 188 height 127
click at [639, 190] on img at bounding box center [733, 176] width 188 height 127
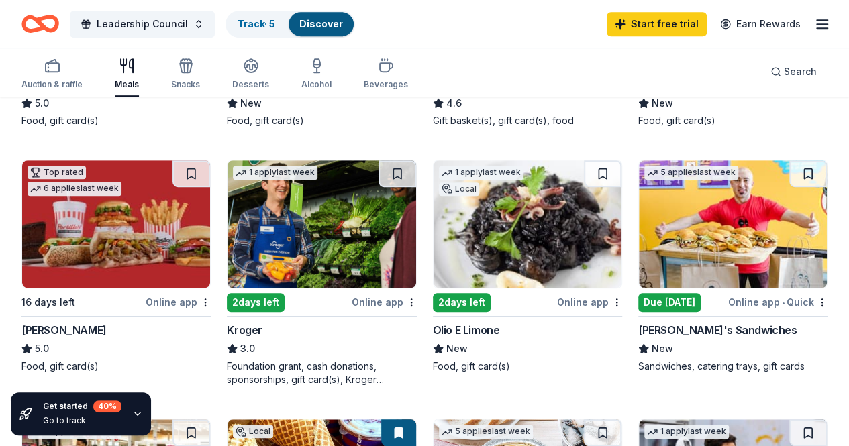
scroll to position [335, 0]
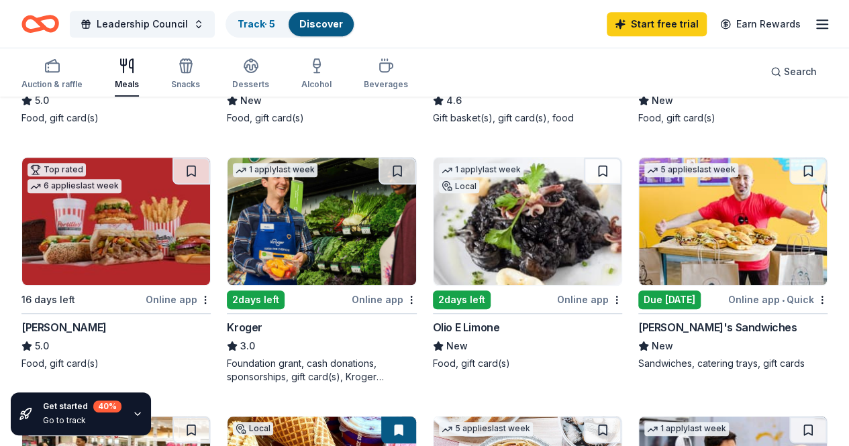
click at [639, 224] on img at bounding box center [733, 221] width 188 height 127
click at [639, 262] on img at bounding box center [733, 221] width 188 height 127
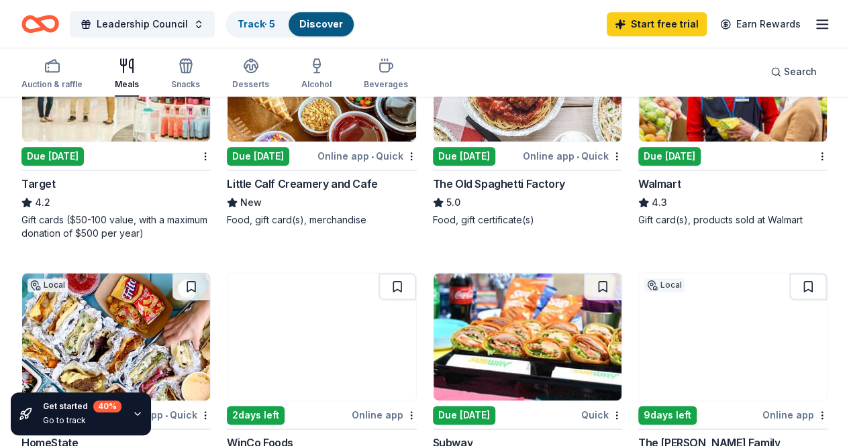
scroll to position [738, 0]
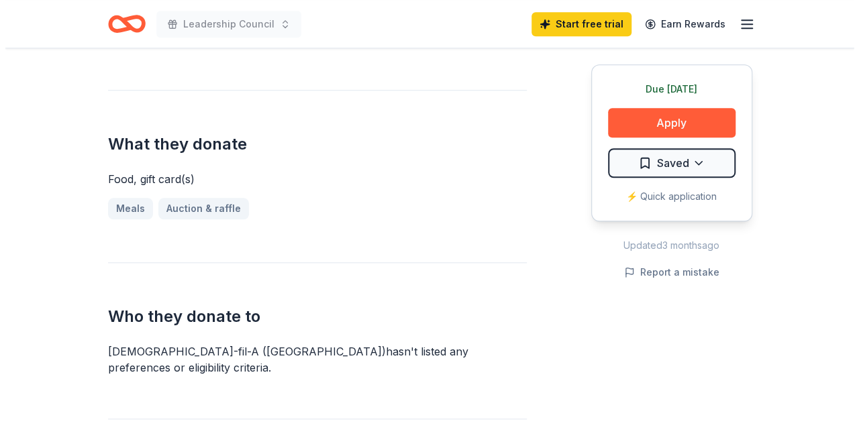
scroll to position [403, 0]
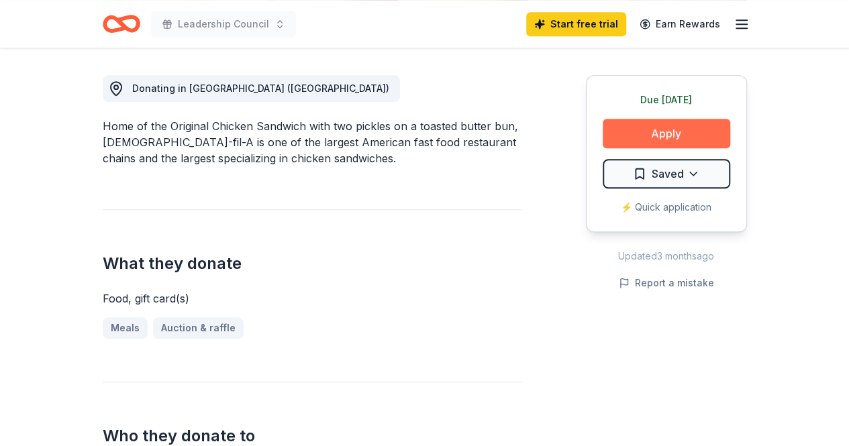
click at [669, 125] on button "Apply" at bounding box center [665, 134] width 127 height 30
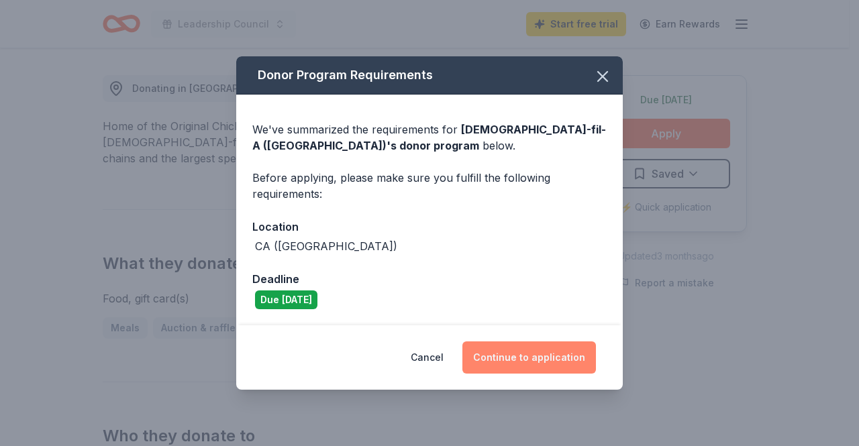
click at [521, 354] on button "Continue to application" at bounding box center [529, 358] width 134 height 32
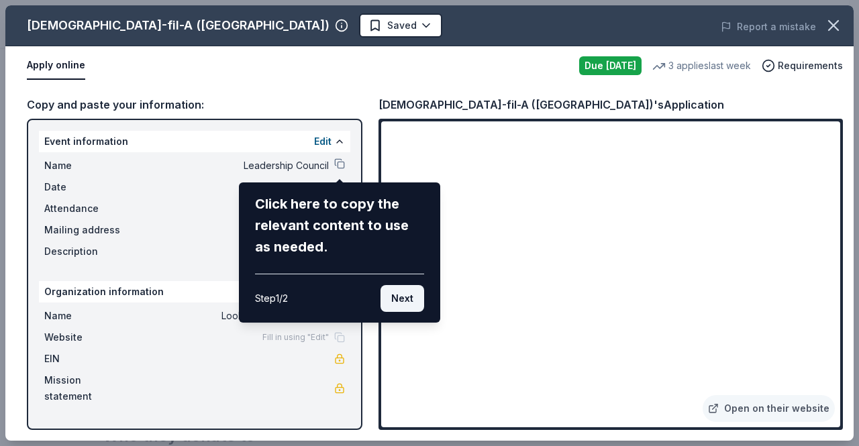
click at [411, 301] on button "Next" at bounding box center [402, 298] width 44 height 27
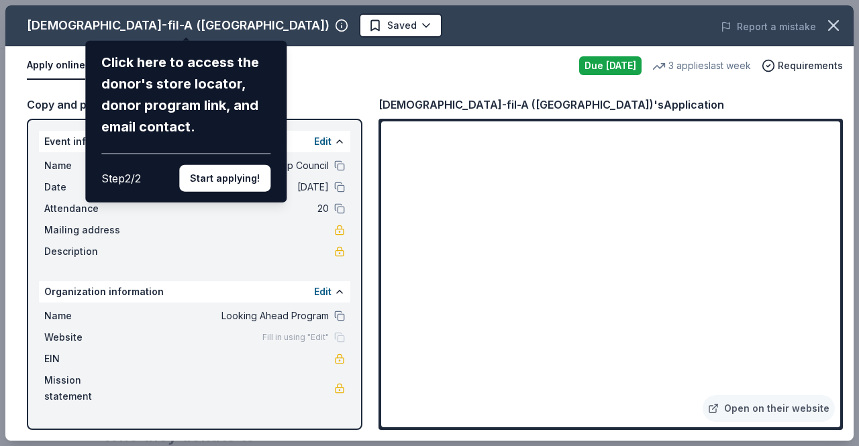
drag, startPoint x: 834, startPoint y: 166, endPoint x: 815, endPoint y: 221, distance: 58.1
click at [819, 221] on div "Chick-fil-A (Los Angeles) Click here to access the donor's store locator, donor…" at bounding box center [429, 222] width 848 height 435
click at [219, 180] on button "Start applying!" at bounding box center [224, 178] width 91 height 27
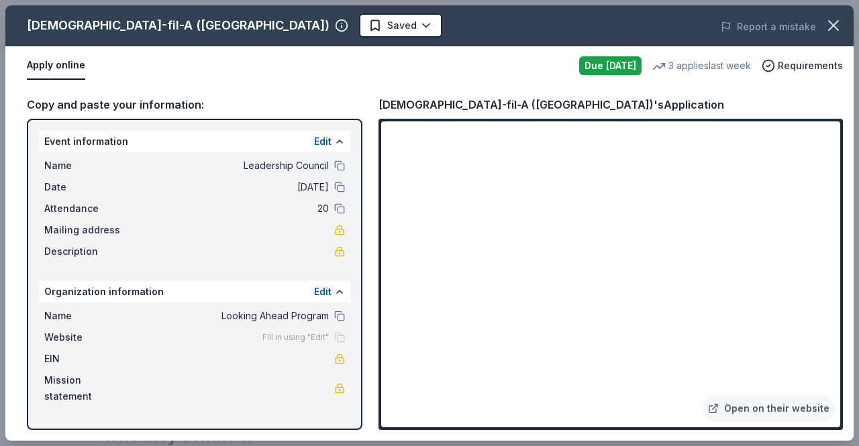
drag, startPoint x: 832, startPoint y: 151, endPoint x: 817, endPoint y: 174, distance: 27.5
click at [828, 174] on div "Chick-fil-A (Los Angeles) Saved Report a mistake Apply online Due today 3 appli…" at bounding box center [429, 222] width 848 height 435
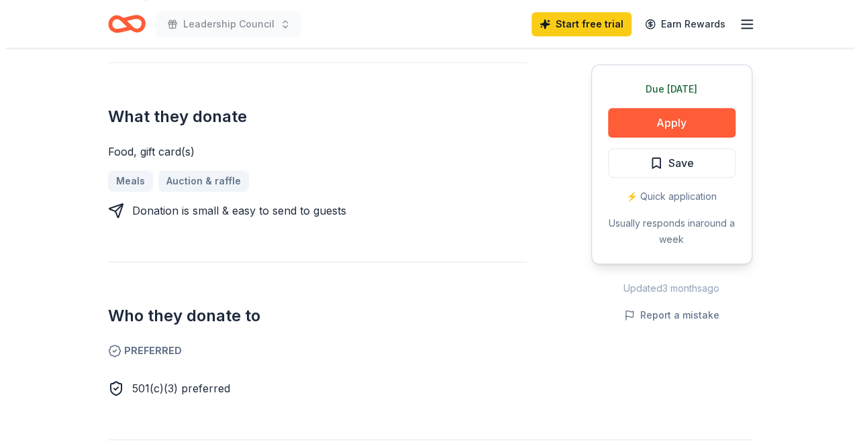
scroll to position [403, 0]
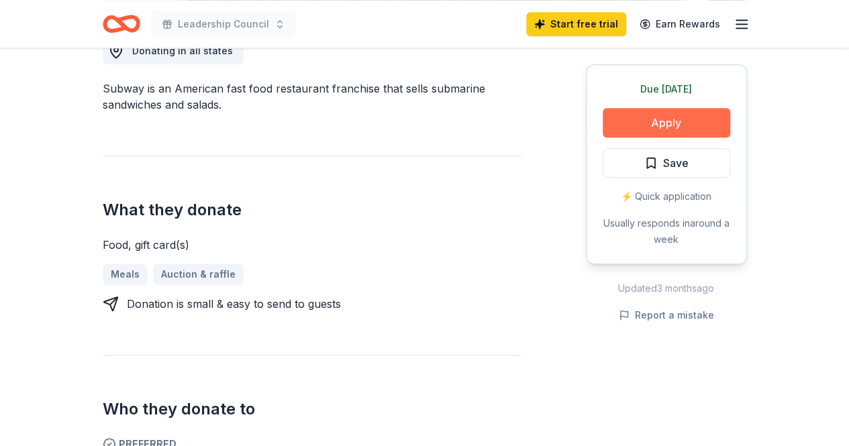
click at [658, 127] on button "Apply" at bounding box center [665, 123] width 127 height 30
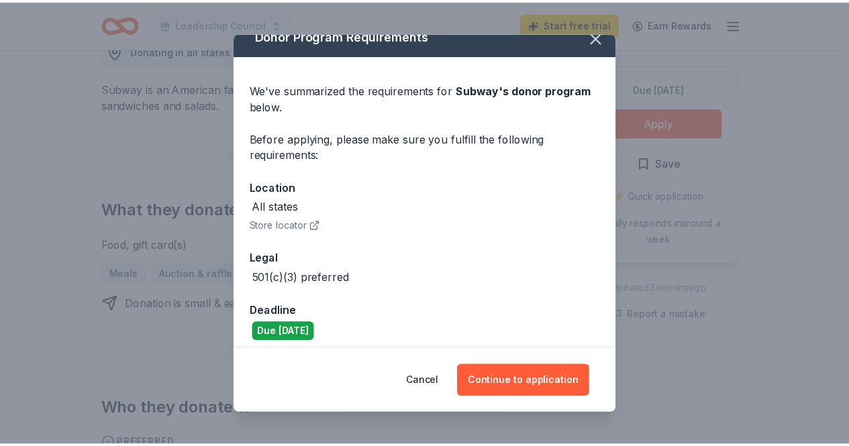
scroll to position [22, 0]
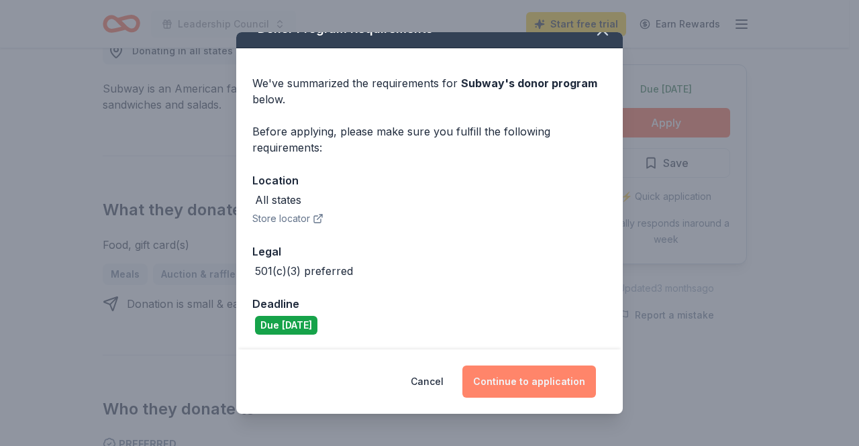
click at [525, 392] on button "Continue to application" at bounding box center [529, 382] width 134 height 32
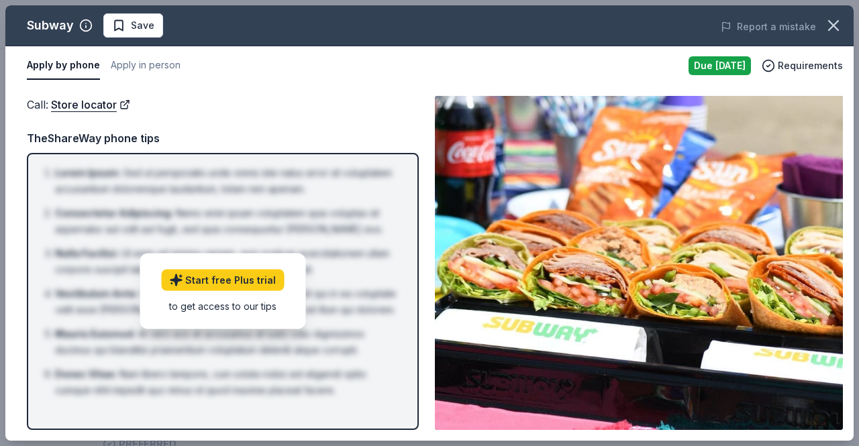
click at [381, 117] on div "Call : Store locator TheShareWay phone tips Lorem Ipsum : Sed ut perspiciatis u…" at bounding box center [223, 263] width 392 height 334
click at [140, 66] on button "Apply in person" at bounding box center [146, 66] width 70 height 28
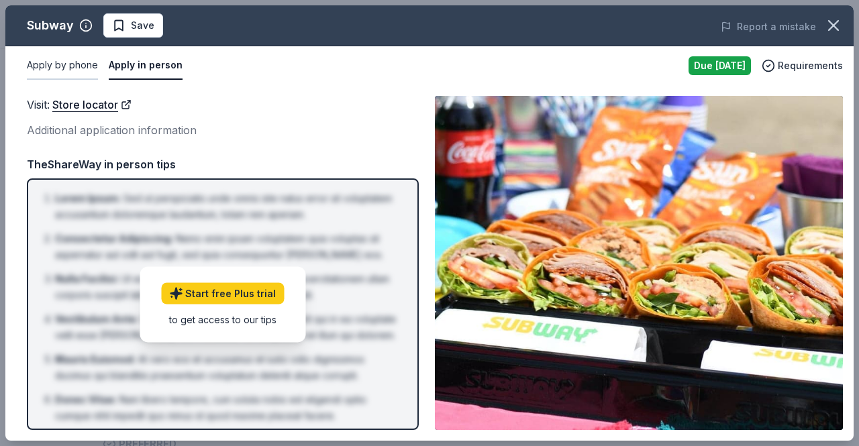
click at [60, 70] on button "Apply by phone" at bounding box center [62, 66] width 71 height 28
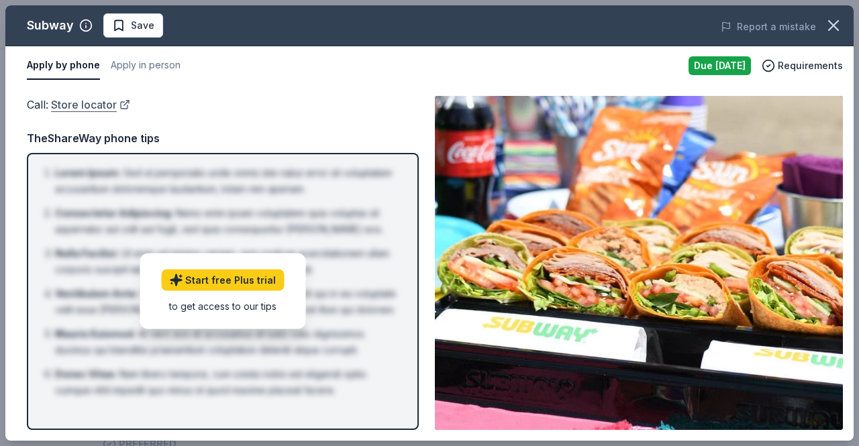
click at [101, 106] on link "Store locator" at bounding box center [90, 104] width 79 height 17
click at [261, 287] on link "Start free Plus trial" at bounding box center [222, 280] width 123 height 21
click at [840, 26] on icon "button" at bounding box center [833, 25] width 19 height 19
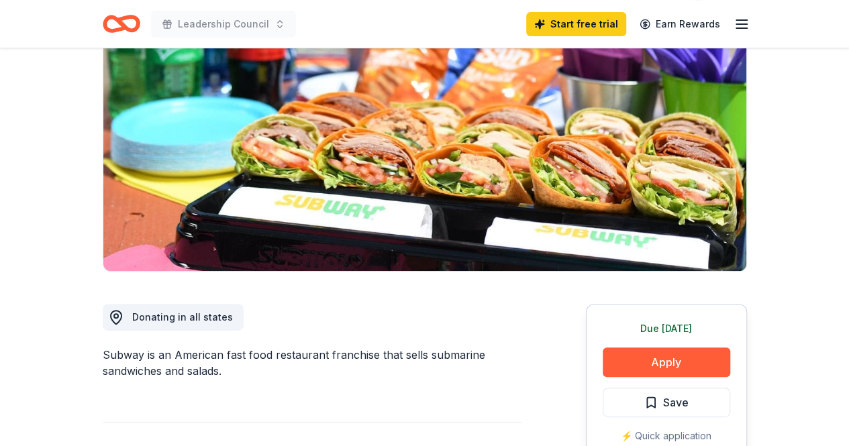
scroll to position [134, 0]
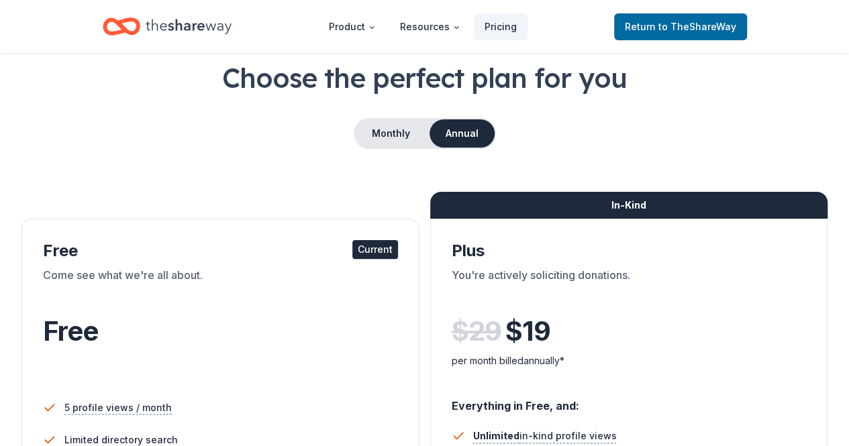
scroll to position [67, 0]
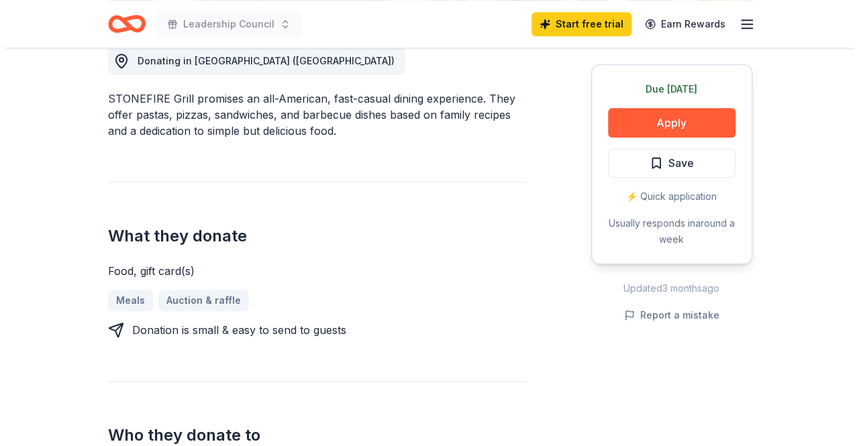
scroll to position [537, 0]
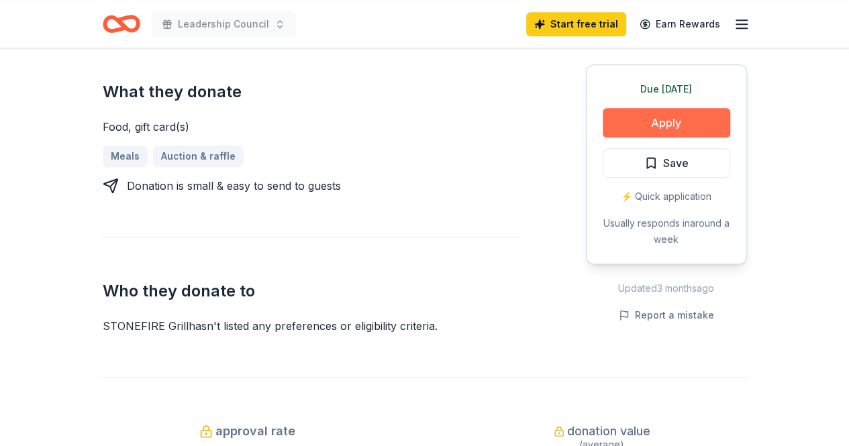
click at [645, 134] on button "Apply" at bounding box center [665, 123] width 127 height 30
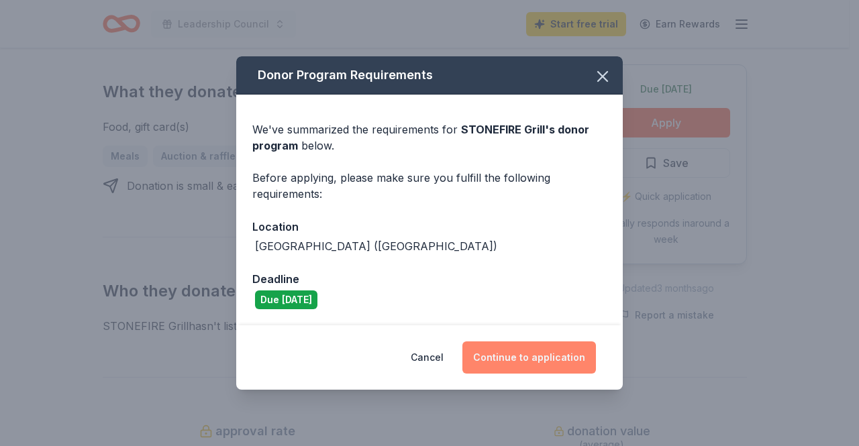
click at [531, 362] on button "Continue to application" at bounding box center [529, 358] width 134 height 32
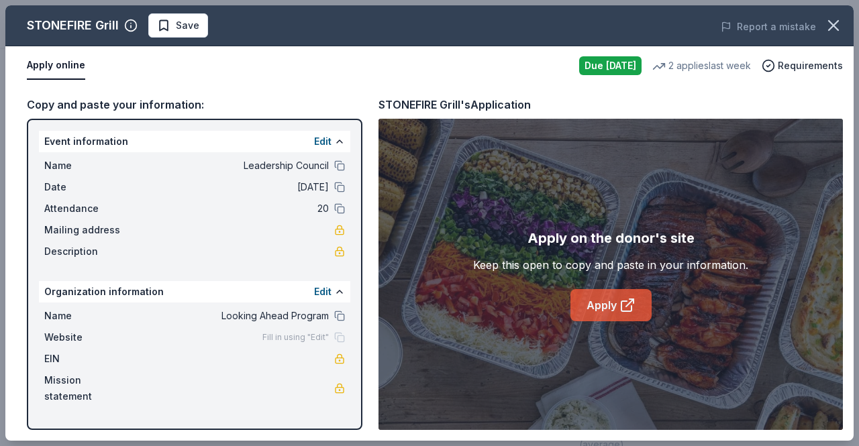
click at [627, 311] on icon at bounding box center [626, 306] width 10 height 10
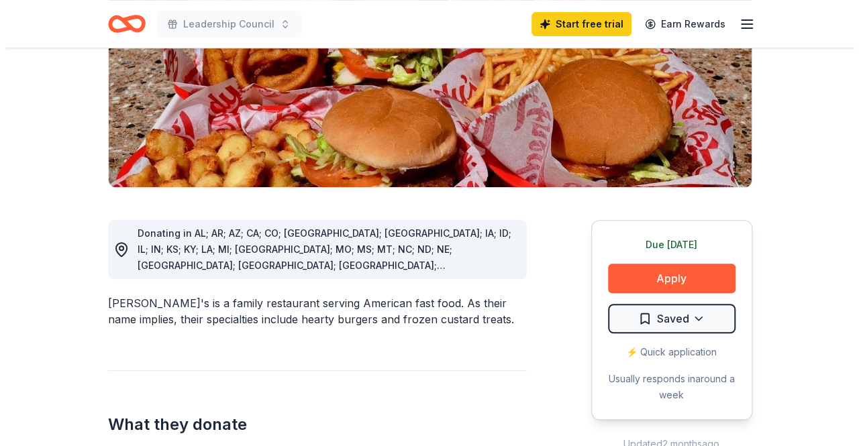
scroll to position [335, 0]
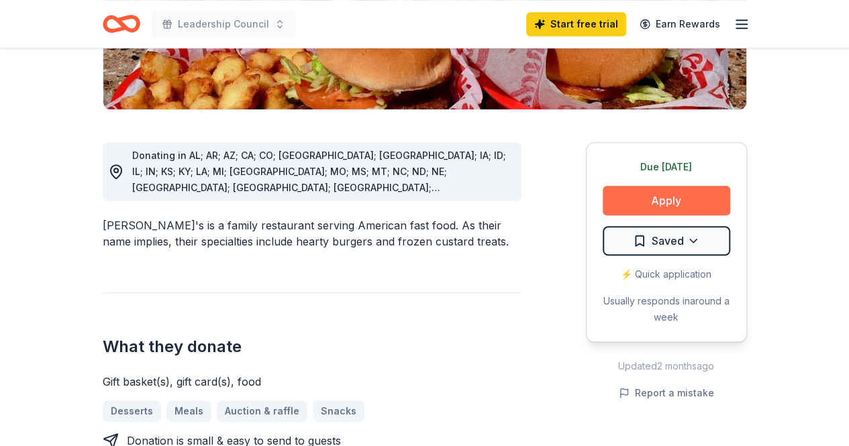
click at [641, 186] on button "Apply" at bounding box center [665, 201] width 127 height 30
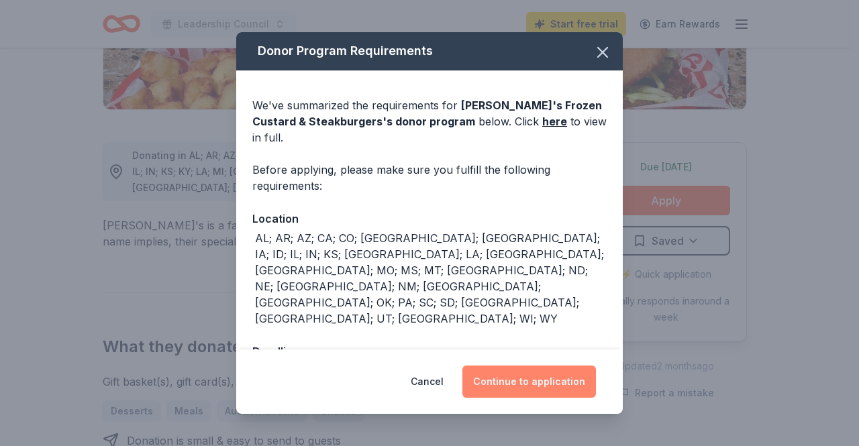
click at [501, 374] on button "Continue to application" at bounding box center [529, 382] width 134 height 32
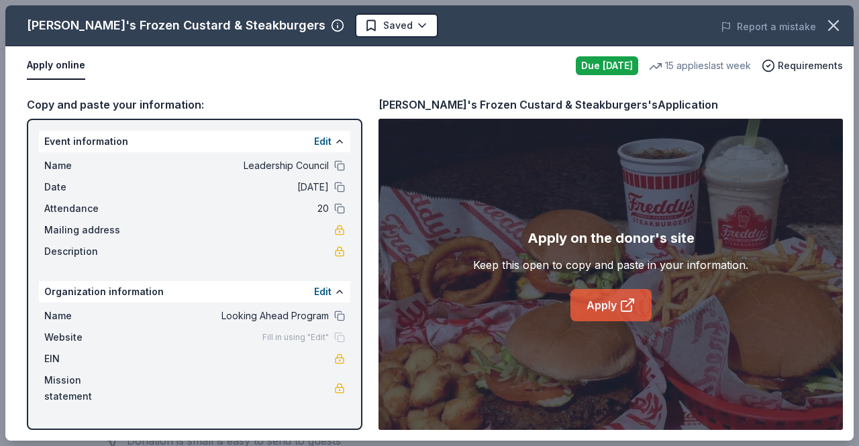
click at [613, 299] on link "Apply" at bounding box center [610, 305] width 81 height 32
drag, startPoint x: 254, startPoint y: 25, endPoint x: 138, endPoint y: 28, distance: 116.1
click at [135, 28] on div "[PERSON_NAME]'s Frozen Custard & Steakburgers" at bounding box center [176, 25] width 299 height 21
click at [331, 28] on icon "button" at bounding box center [337, 25] width 13 height 13
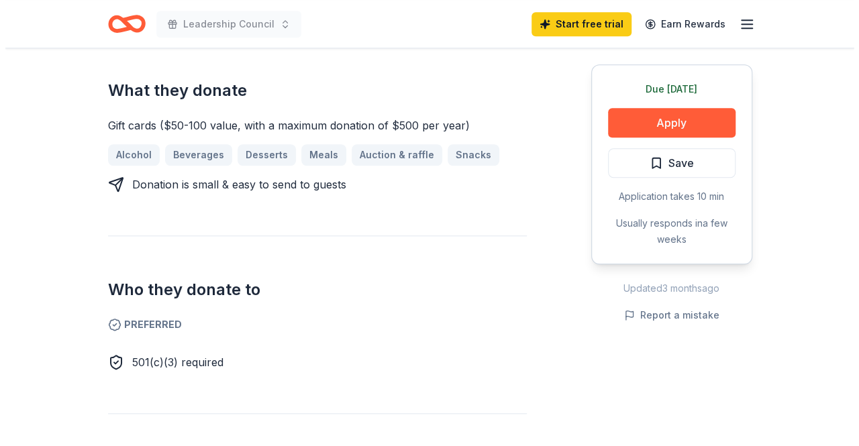
scroll to position [604, 0]
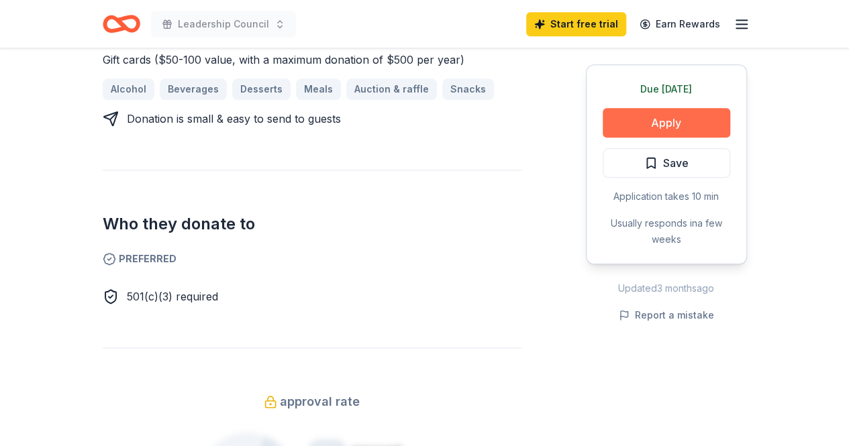
click at [660, 116] on button "Apply" at bounding box center [665, 123] width 127 height 30
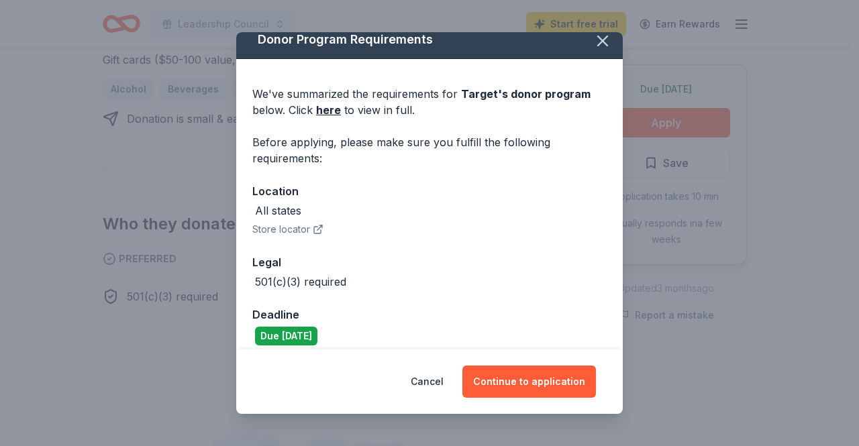
scroll to position [22, 0]
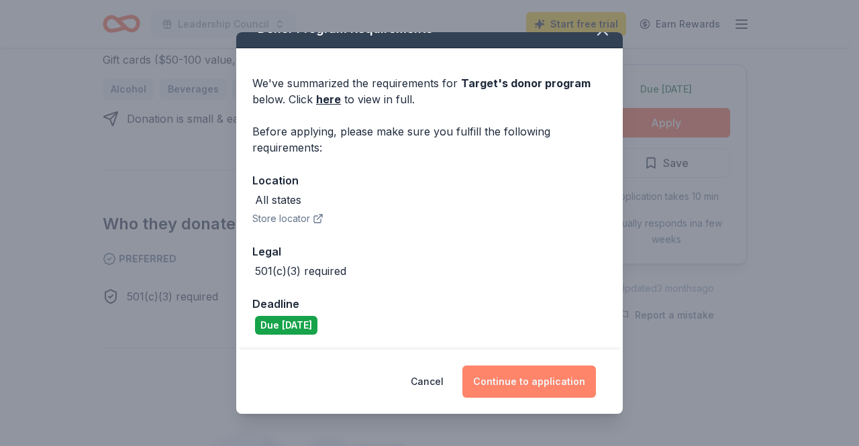
click at [513, 383] on button "Continue to application" at bounding box center [529, 382] width 134 height 32
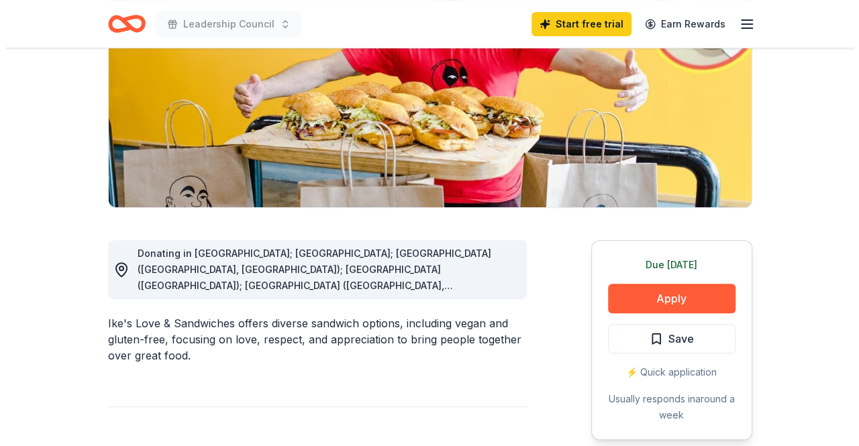
scroll to position [201, 0]
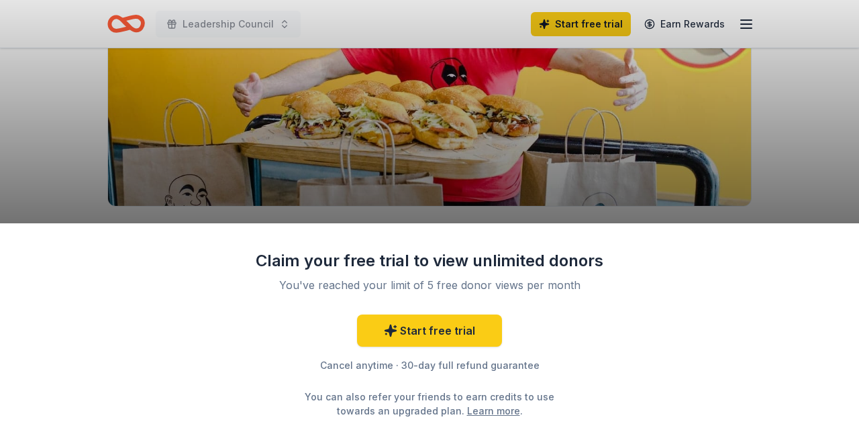
drag, startPoint x: 643, startPoint y: 299, endPoint x: 635, endPoint y: 272, distance: 27.4
click at [635, 276] on div "Claim your free trial to view unlimited donors You've reached your limit of 5 f…" at bounding box center [429, 334] width 859 height 223
click at [619, 163] on div "Claim your free trial to view unlimited donors You've reached your limit of 5 f…" at bounding box center [429, 223] width 859 height 446
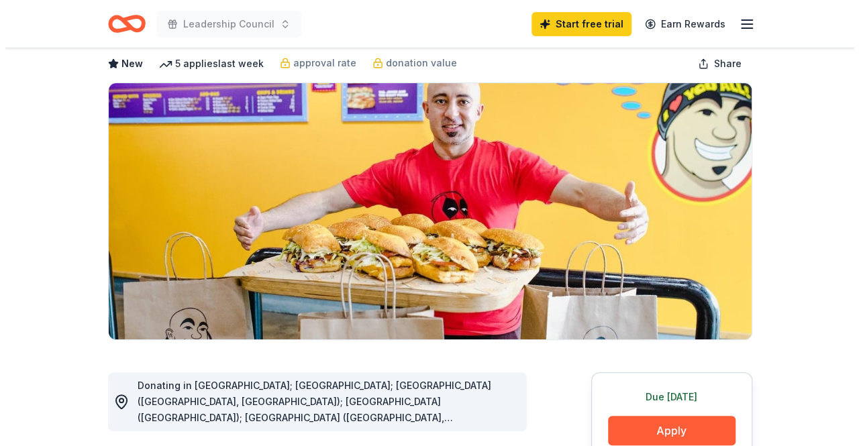
scroll to position [201, 0]
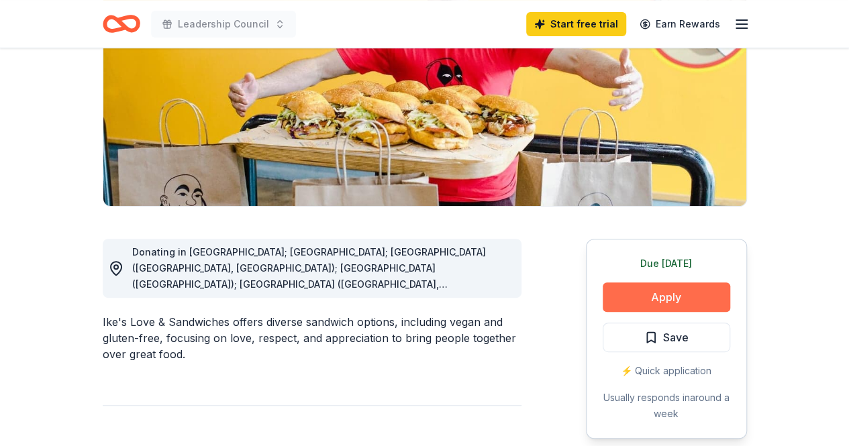
click at [696, 295] on button "Apply" at bounding box center [665, 297] width 127 height 30
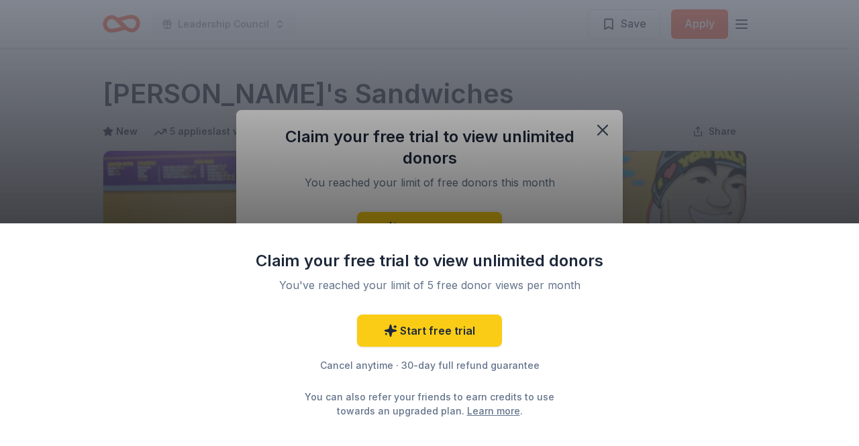
scroll to position [0, 0]
click at [607, 135] on div "Claim your free trial to view unlimited donors You've reached your limit of 5 f…" at bounding box center [429, 223] width 859 height 446
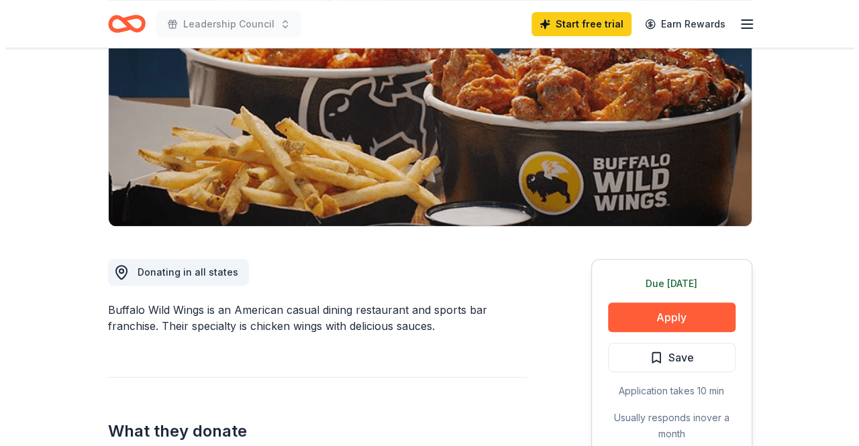
scroll to position [201, 0]
